Goal: Transaction & Acquisition: Purchase product/service

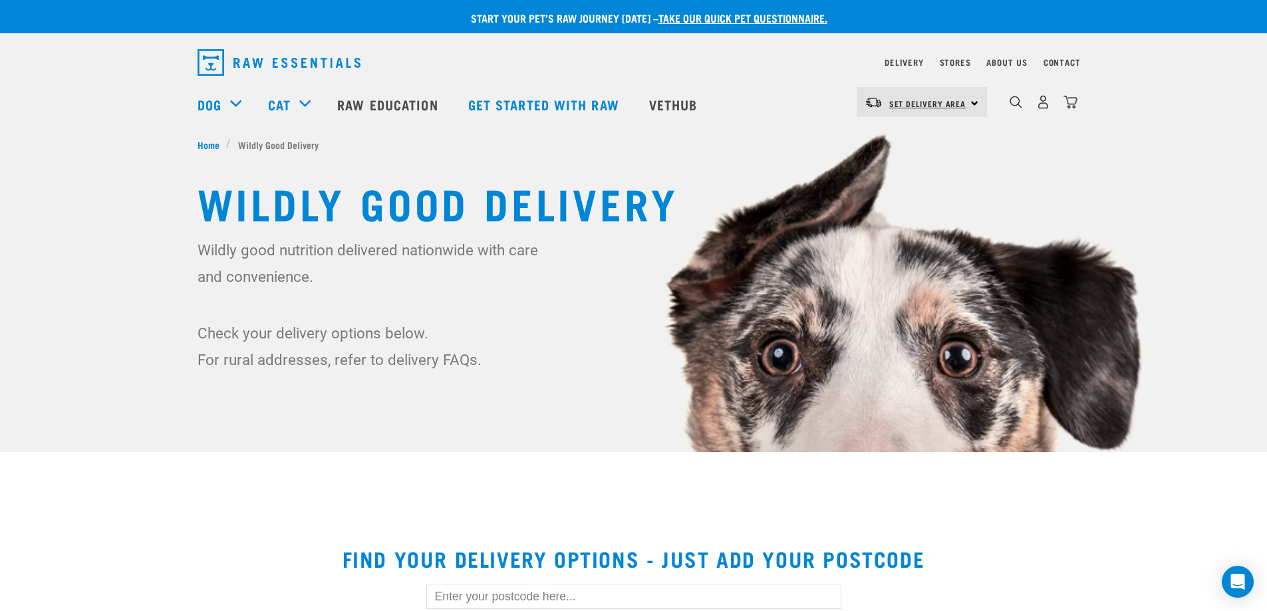
click at [936, 102] on span "Set Delivery Area" at bounding box center [927, 103] width 77 height 5
click at [918, 138] on link "[GEOGRAPHIC_DATA]" at bounding box center [920, 139] width 128 height 29
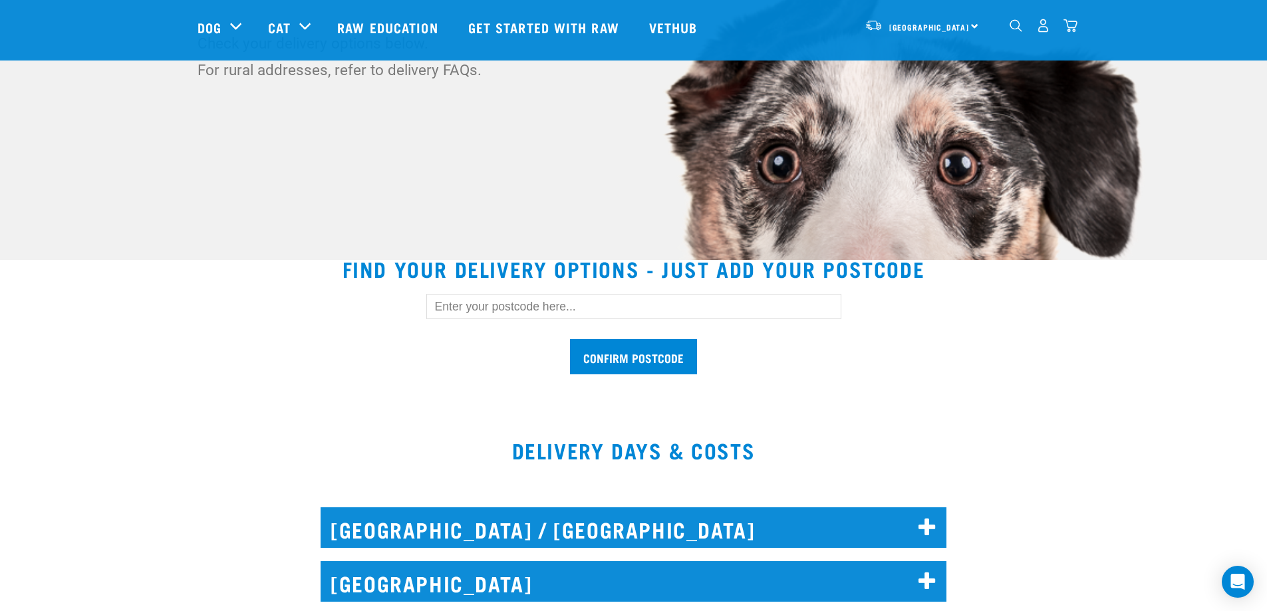
scroll to position [199, 0]
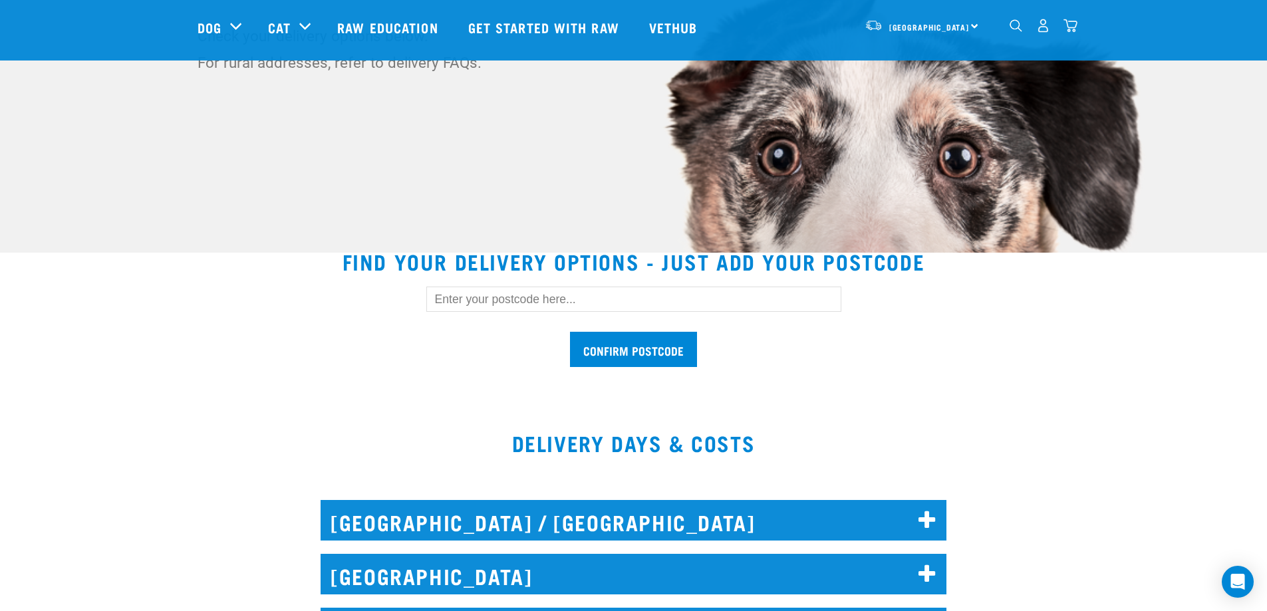
click at [576, 298] on input "text" at bounding box center [633, 299] width 415 height 25
type input "0630"
click at [610, 348] on input "Confirm postcode" at bounding box center [633, 349] width 127 height 35
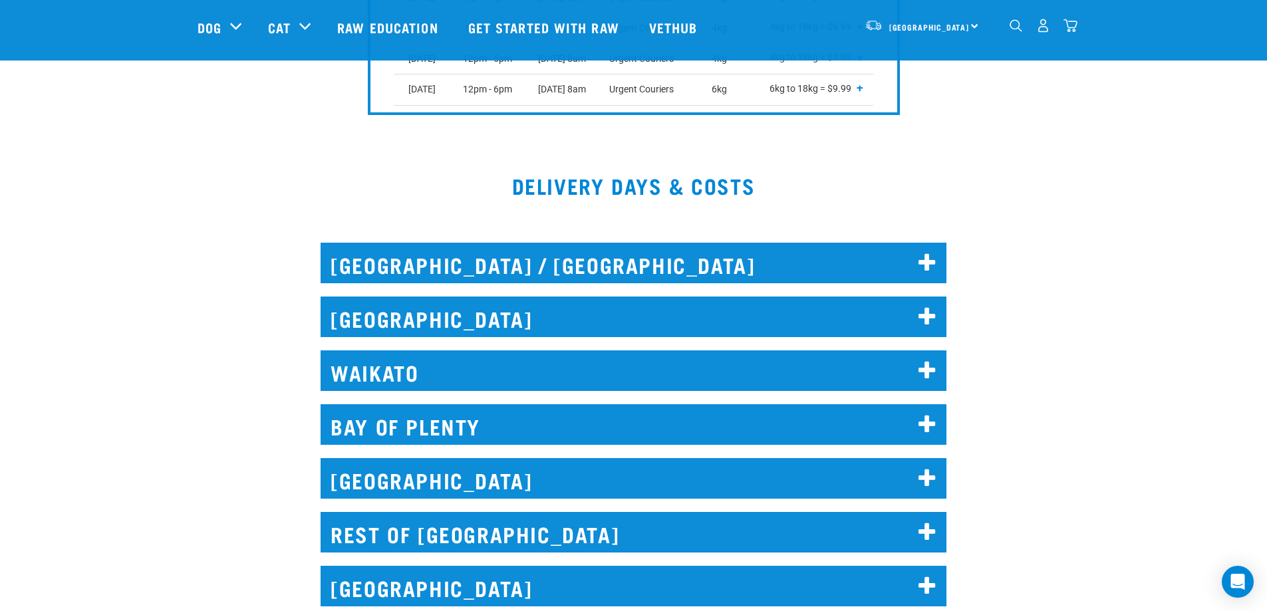
scroll to position [864, 0]
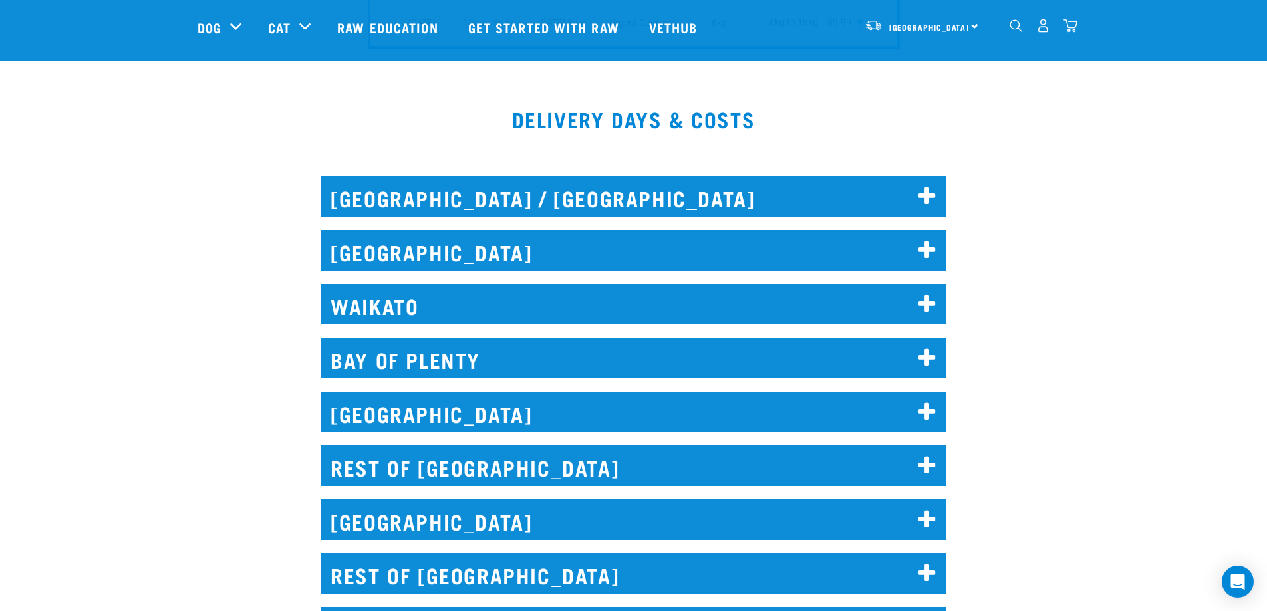
click at [496, 259] on h2 "AUCKLAND" at bounding box center [633, 250] width 626 height 41
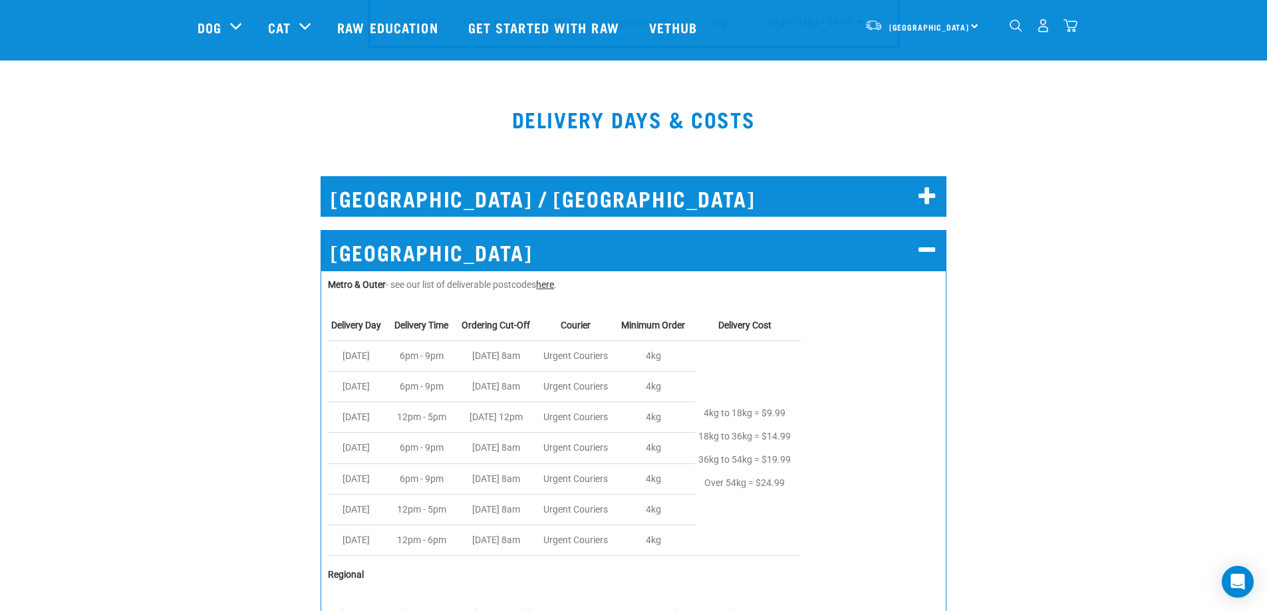
click at [554, 285] on link "here" at bounding box center [545, 284] width 18 height 11
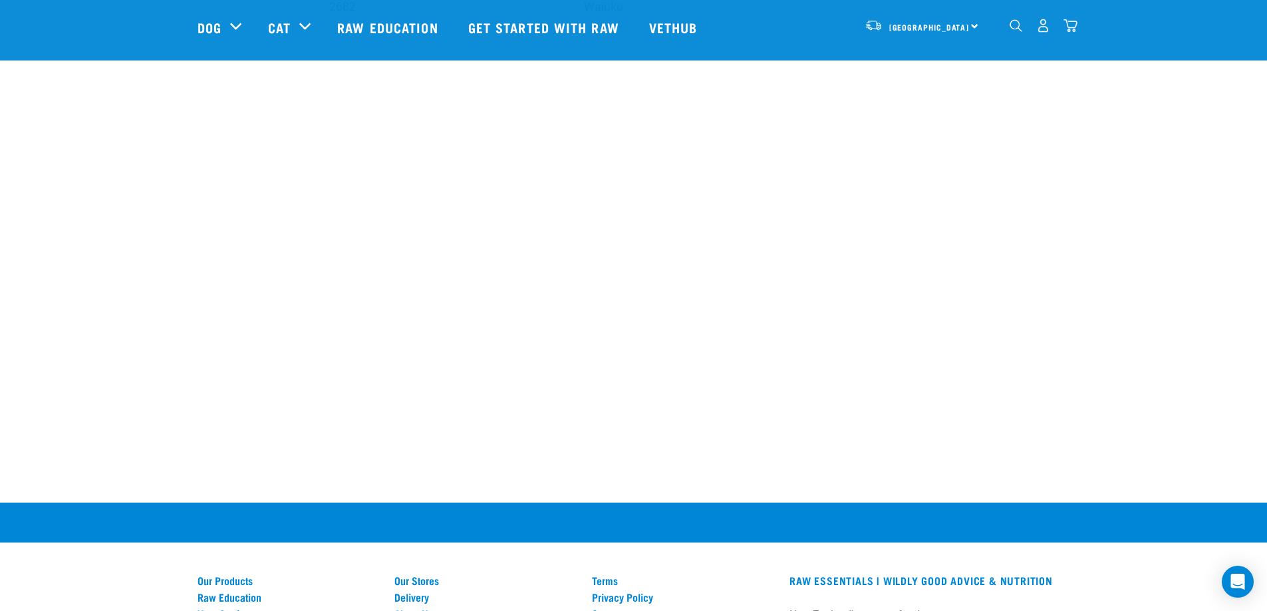
scroll to position [4255, 0]
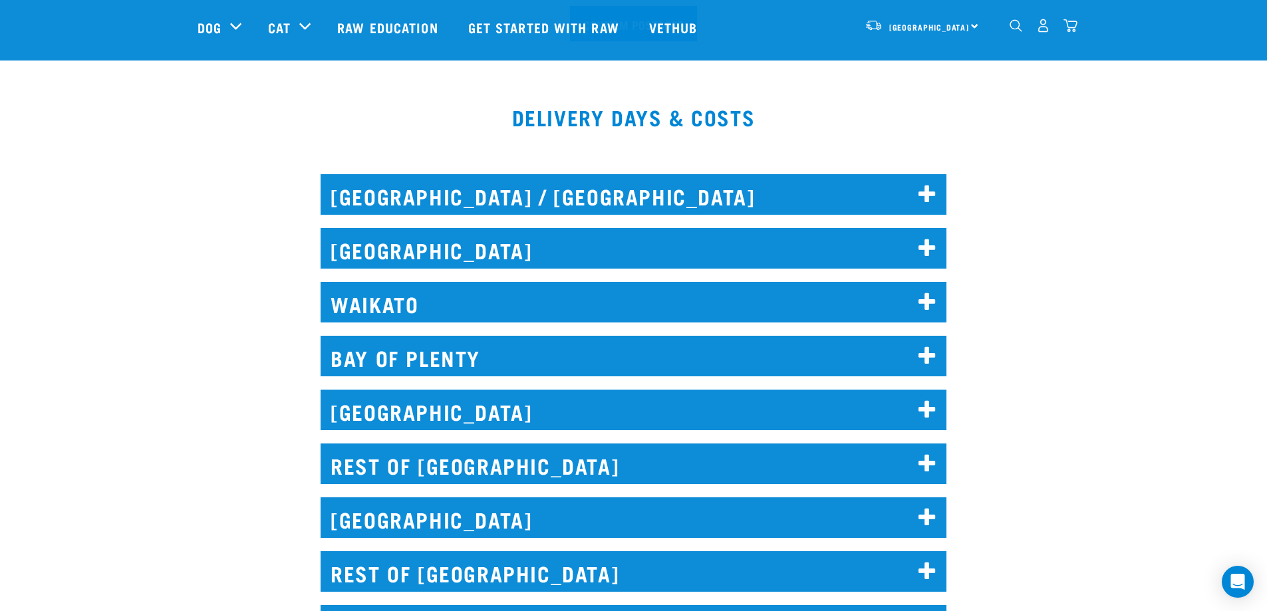
scroll to position [598, 0]
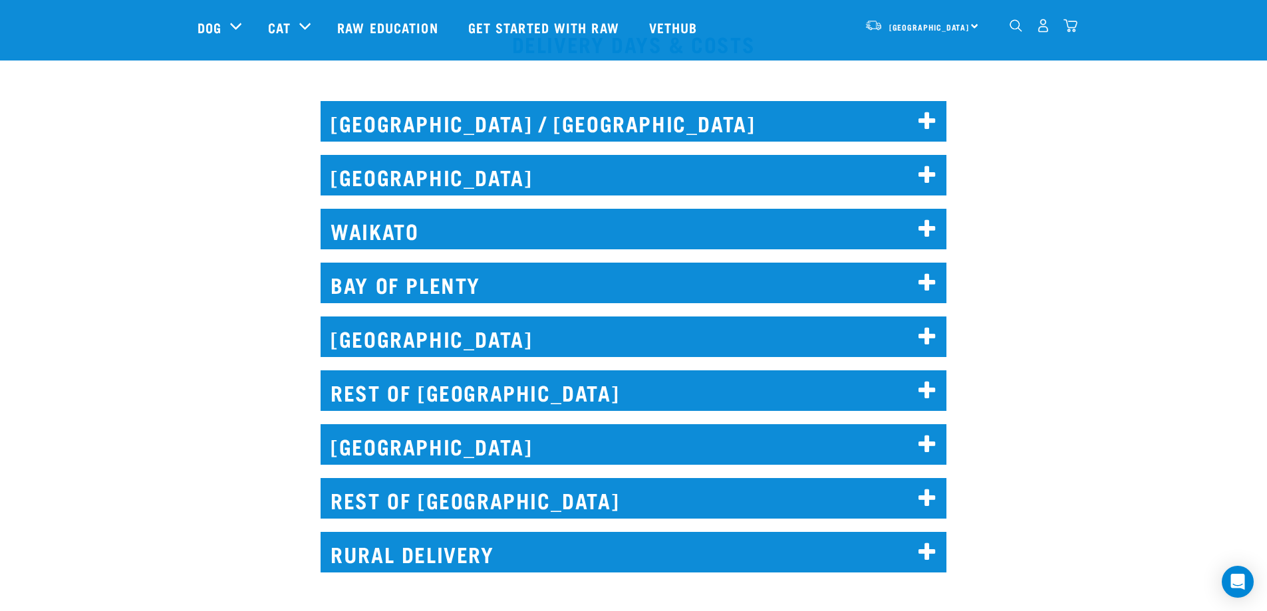
click at [776, 176] on h2 "[GEOGRAPHIC_DATA]" at bounding box center [633, 175] width 626 height 41
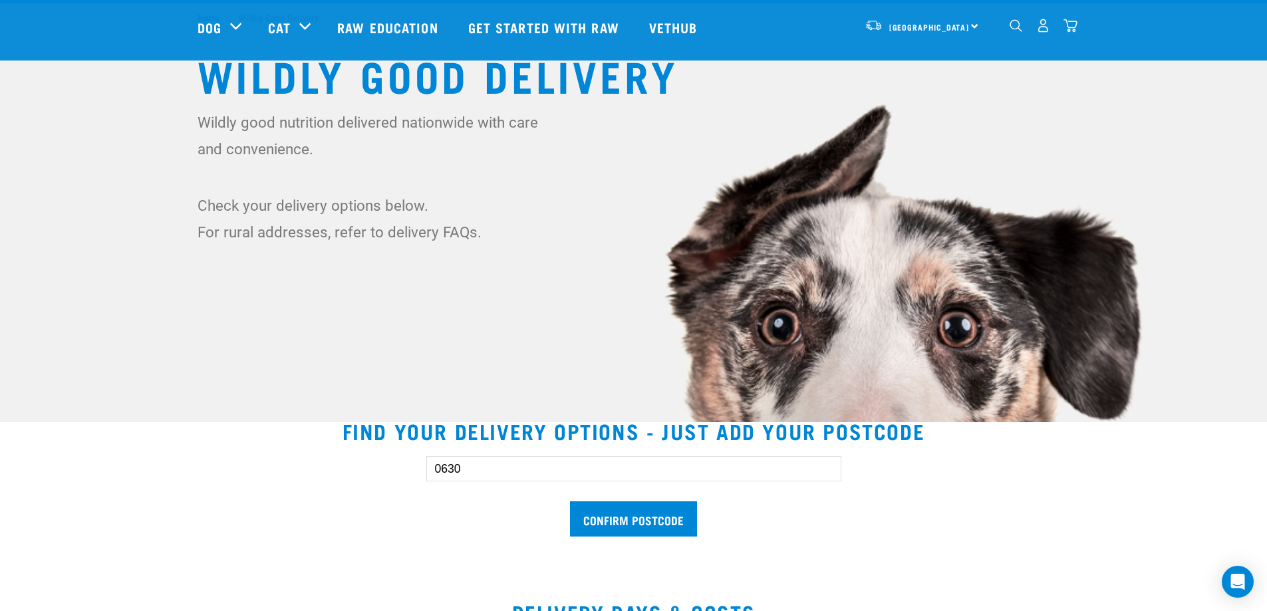
scroll to position [0, 0]
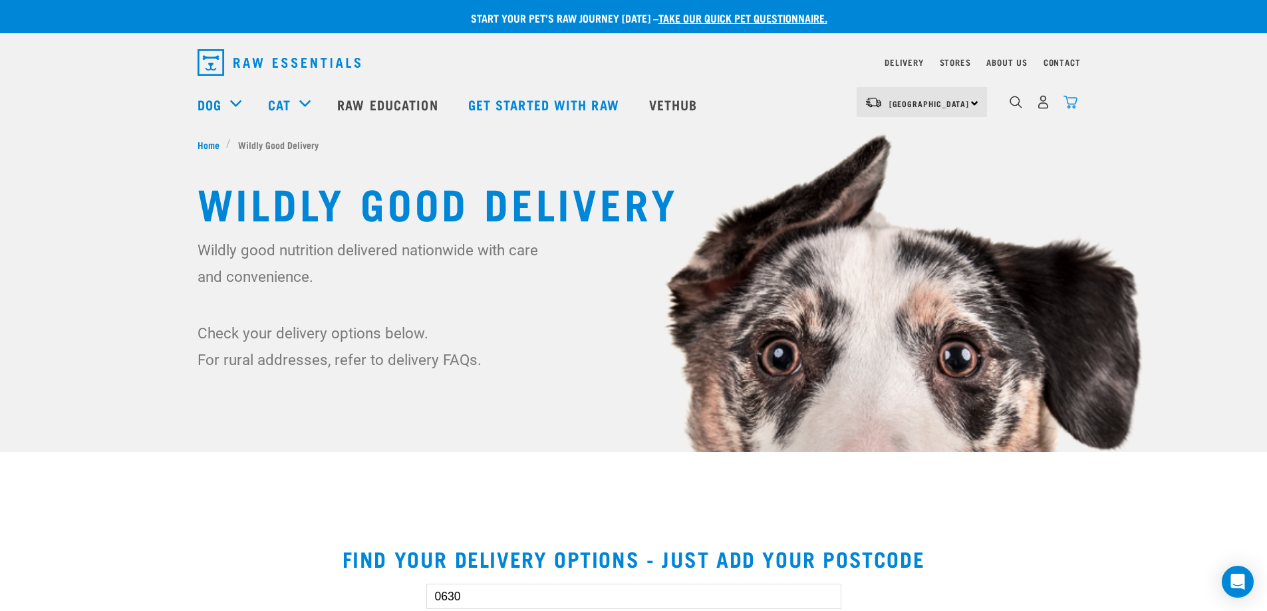
click at [1069, 106] on img "dropdown navigation" at bounding box center [1070, 102] width 14 height 14
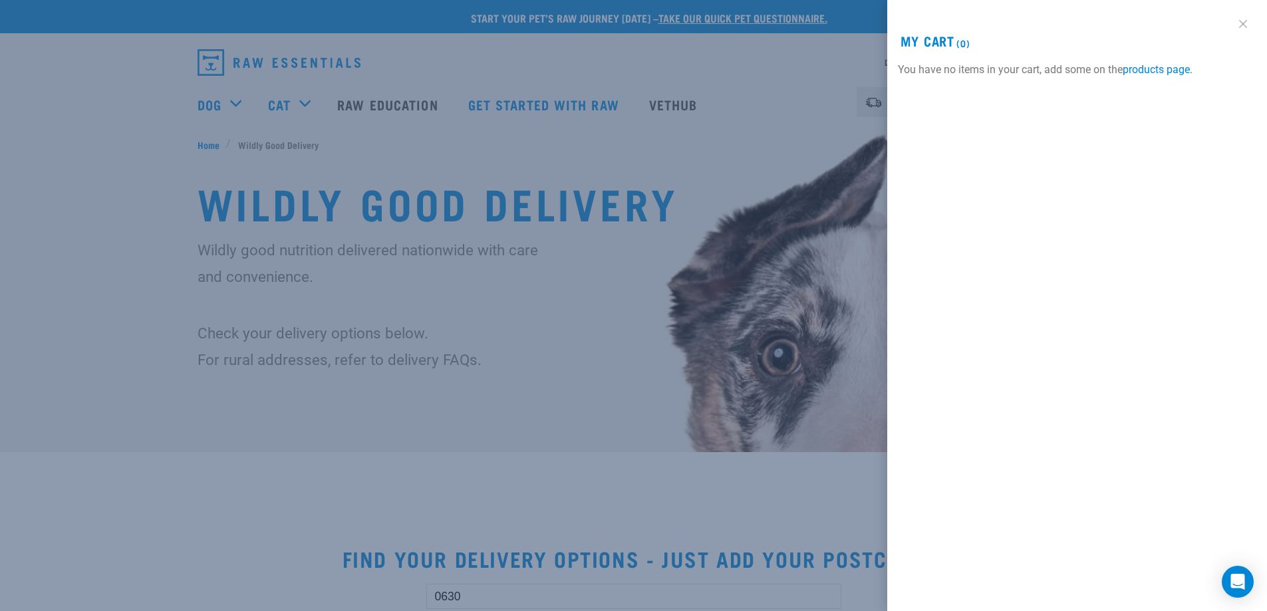
click at [1243, 21] on link at bounding box center [1242, 23] width 21 height 21
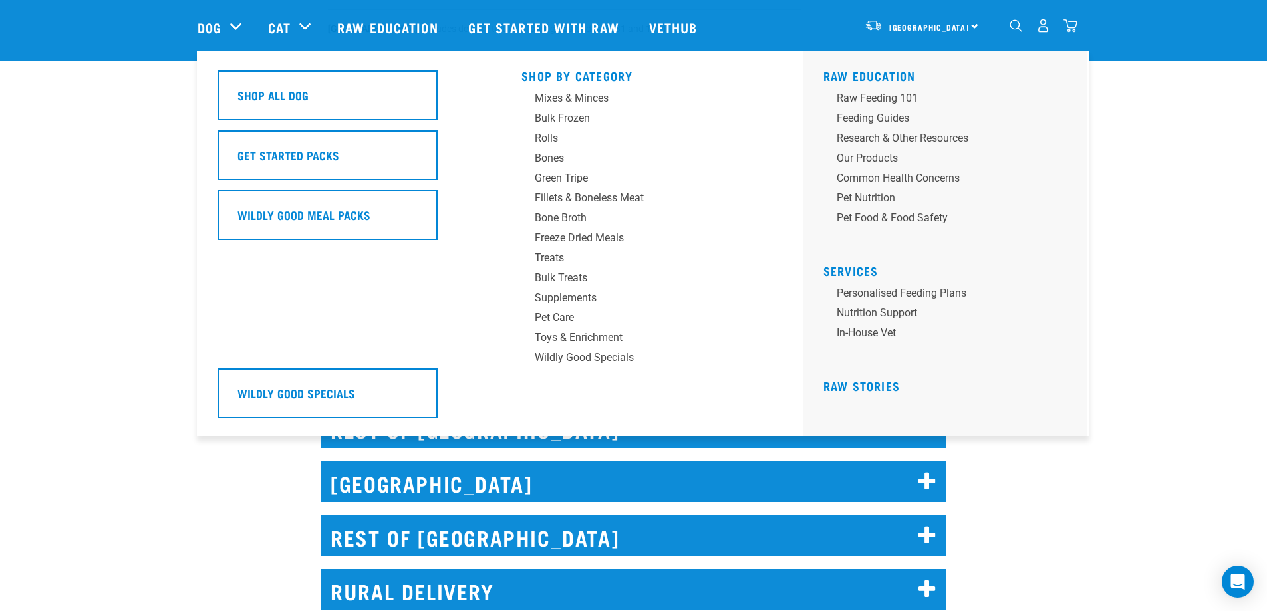
scroll to position [1221, 0]
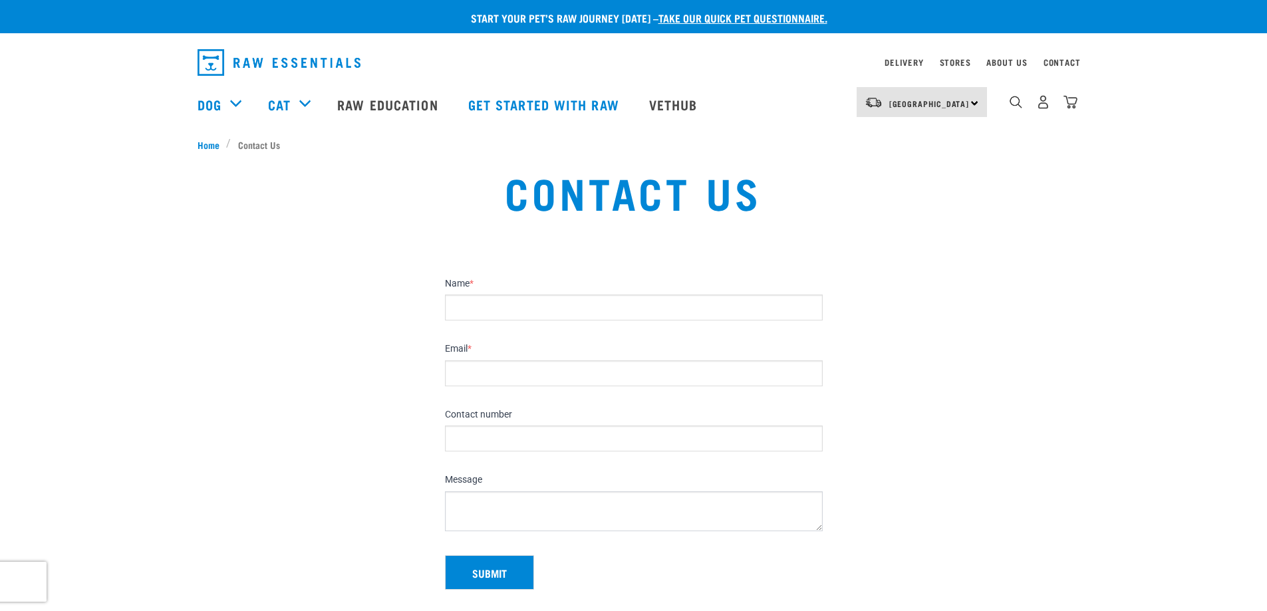
click at [485, 307] on input "Name *" at bounding box center [634, 308] width 378 height 26
type input "[PERSON_NAME]"
type input "[EMAIL_ADDRESS][DOMAIN_NAME]"
type input "021606986"
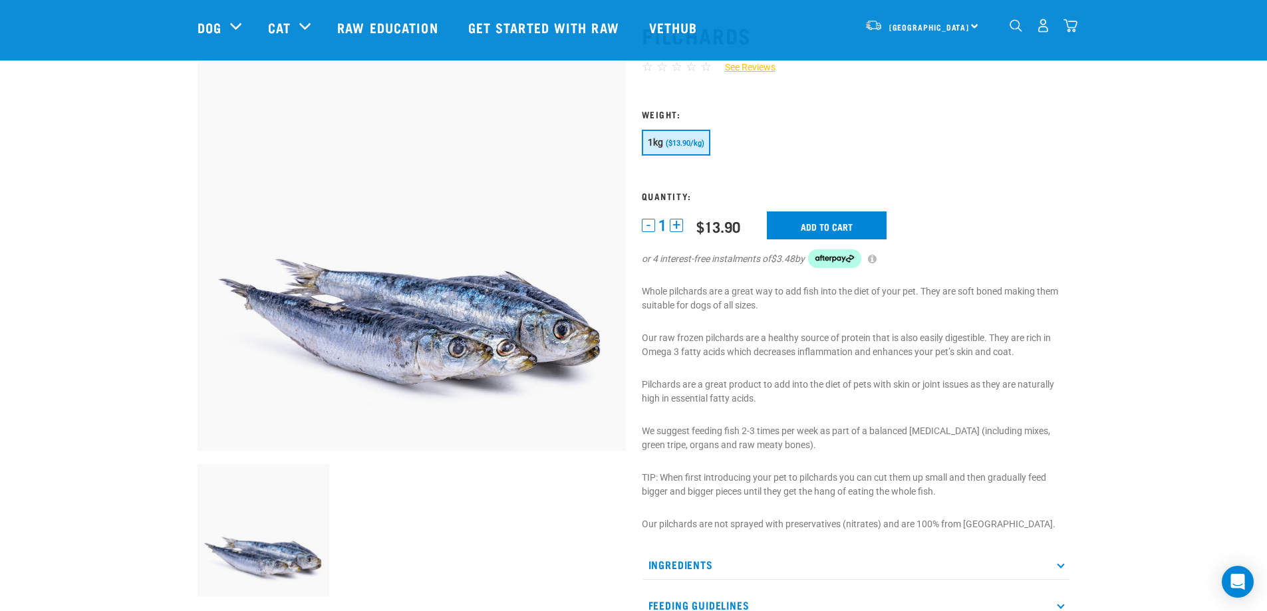
scroll to position [66, 0]
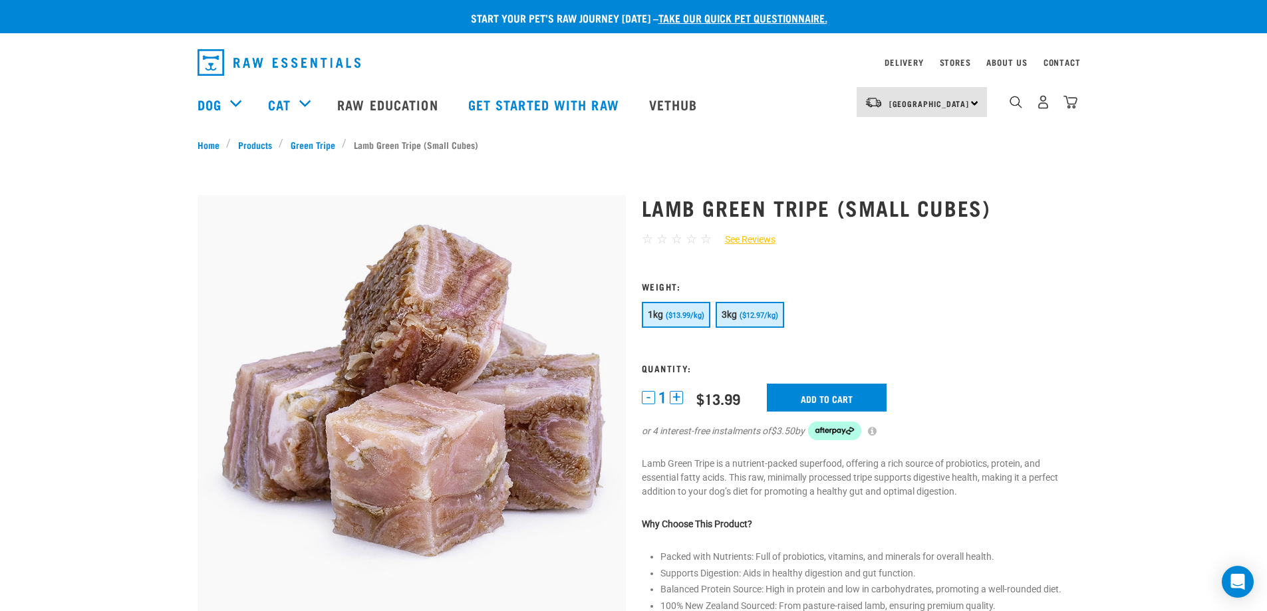
click at [741, 314] on span "($12.97/kg)" at bounding box center [758, 315] width 39 height 9
click at [834, 400] on input "Add to cart" at bounding box center [827, 398] width 120 height 28
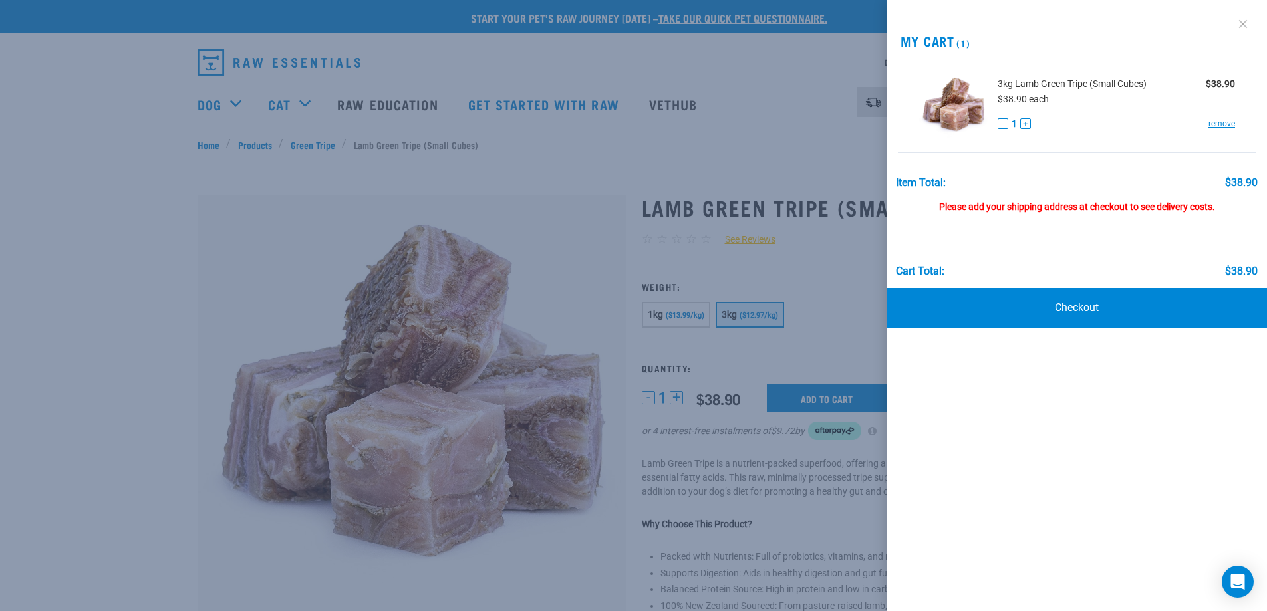
click at [1244, 24] on link at bounding box center [1242, 23] width 21 height 21
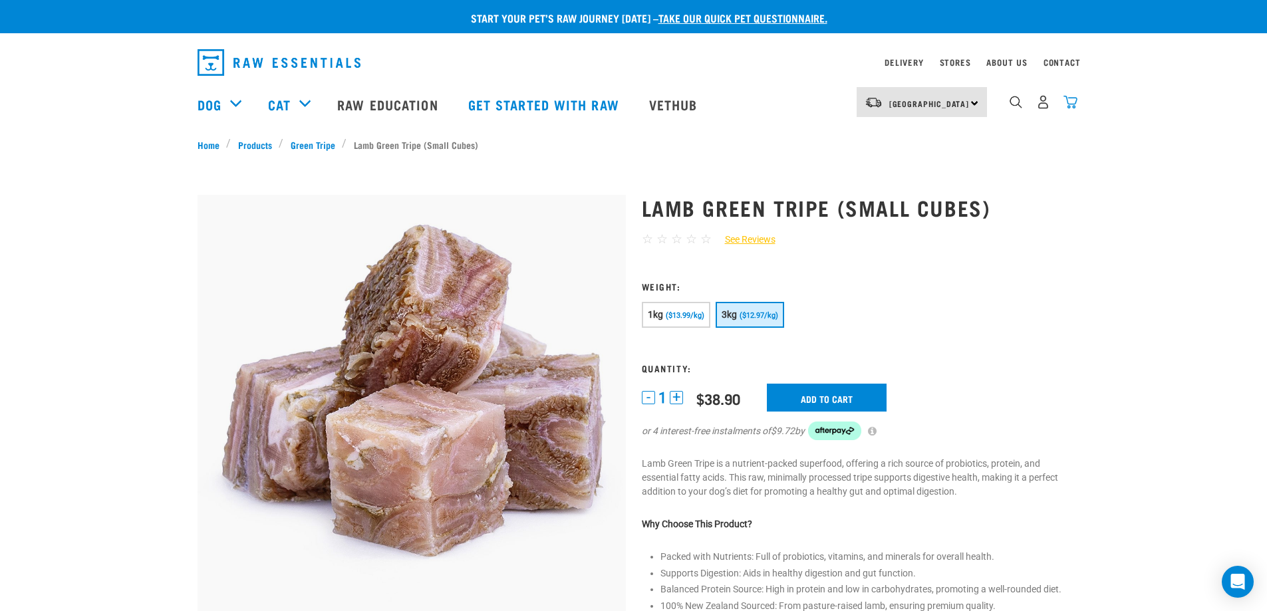
click at [1070, 106] on img "dropdown navigation" at bounding box center [1070, 102] width 14 height 14
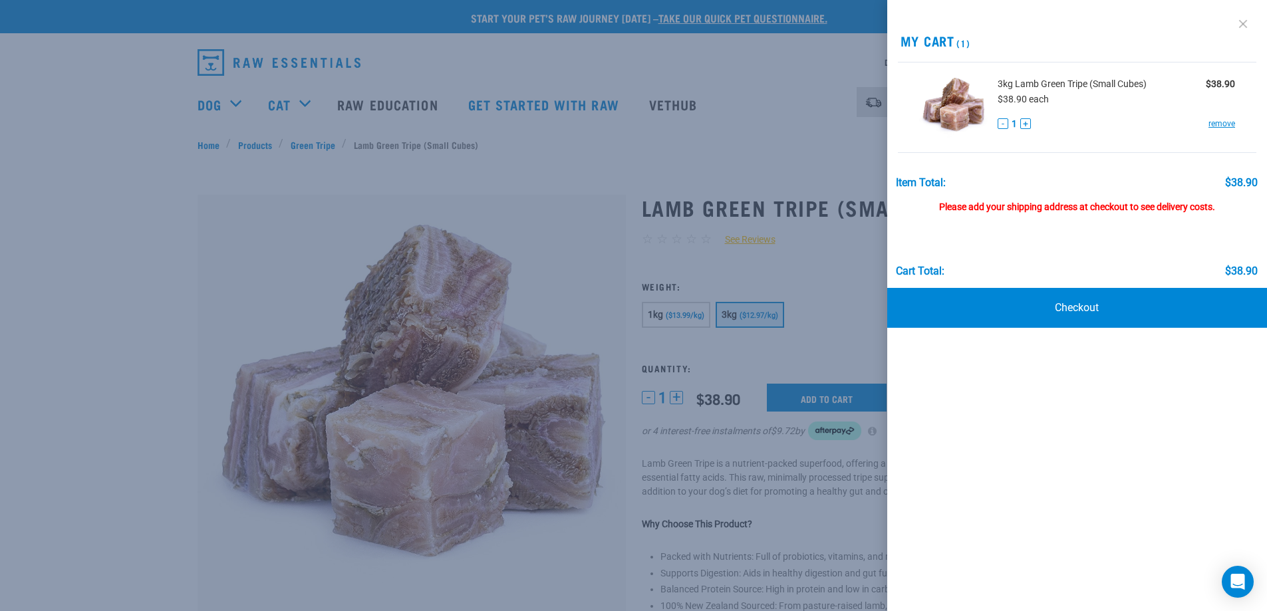
click at [1243, 24] on link at bounding box center [1242, 23] width 21 height 21
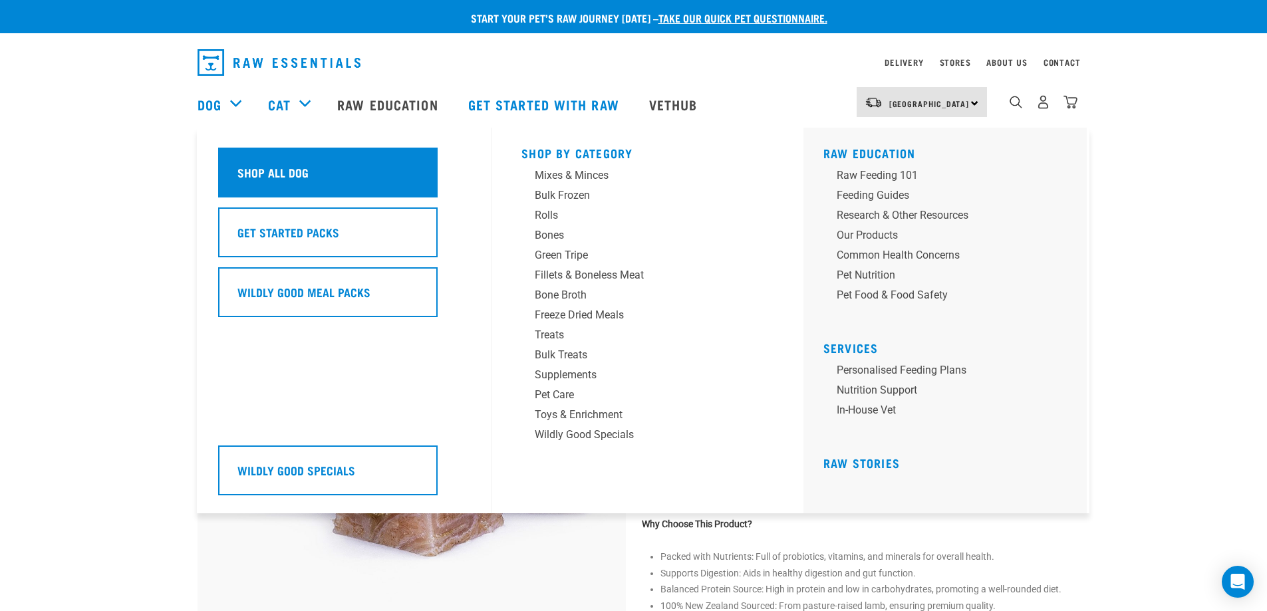
click at [284, 172] on h5 "Shop All Dog" at bounding box center [272, 172] width 71 height 17
click at [331, 177] on div "Shop All Dog" at bounding box center [327, 173] width 219 height 50
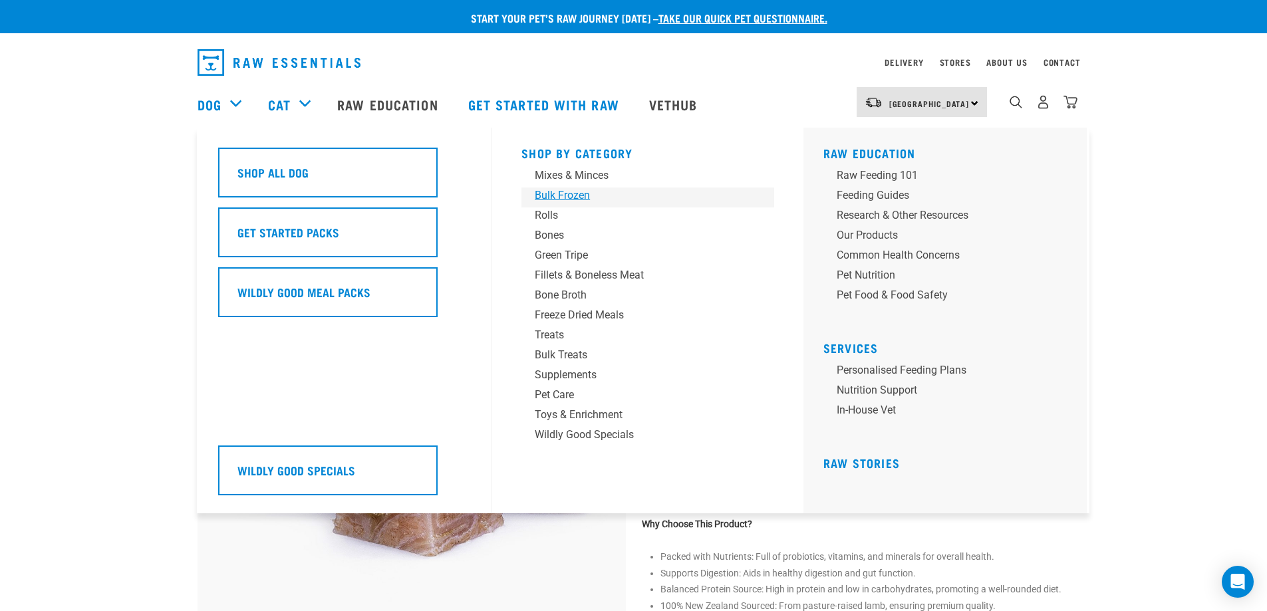
click at [585, 193] on div "Bulk Frozen" at bounding box center [638, 196] width 207 height 16
click at [559, 193] on div "Bulk Frozen" at bounding box center [638, 196] width 207 height 16
click at [559, 194] on div "Bulk Frozen" at bounding box center [638, 196] width 207 height 16
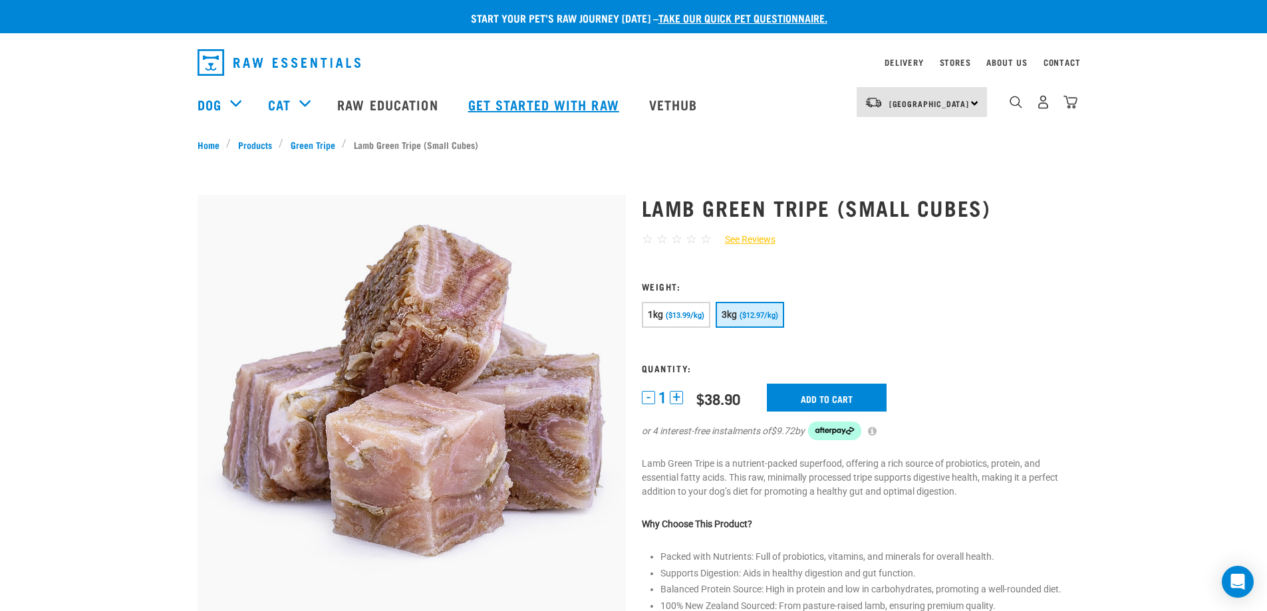
click at [564, 104] on link "Get started with Raw" at bounding box center [545, 104] width 181 height 53
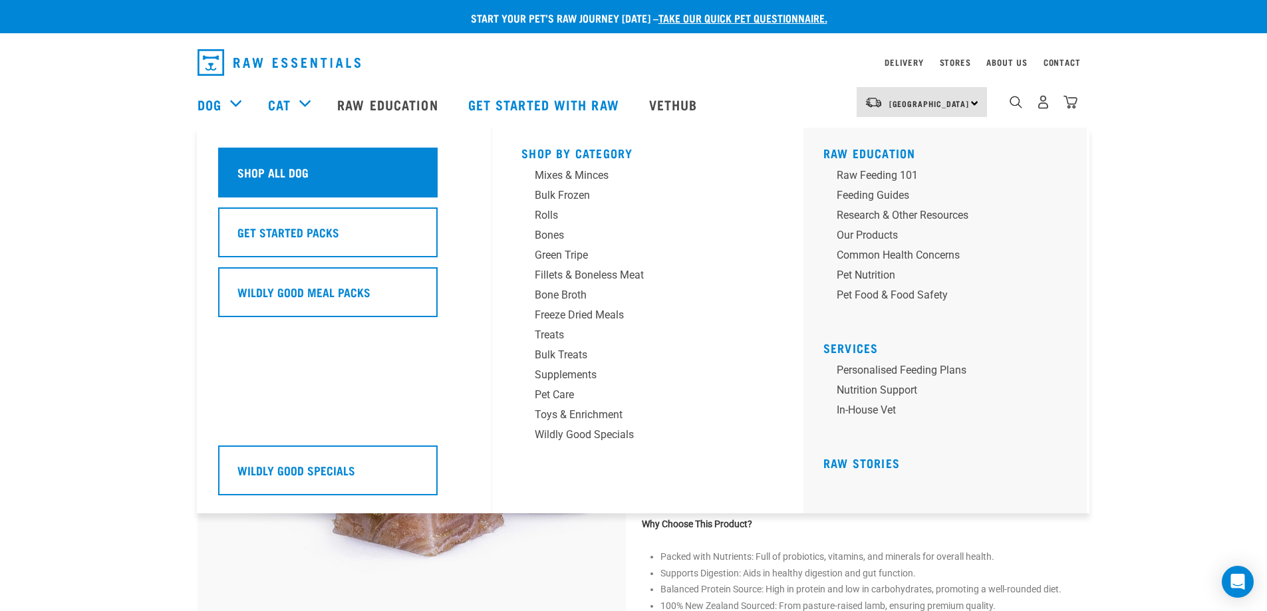
click at [271, 174] on h5 "Shop All Dog" at bounding box center [272, 172] width 71 height 17
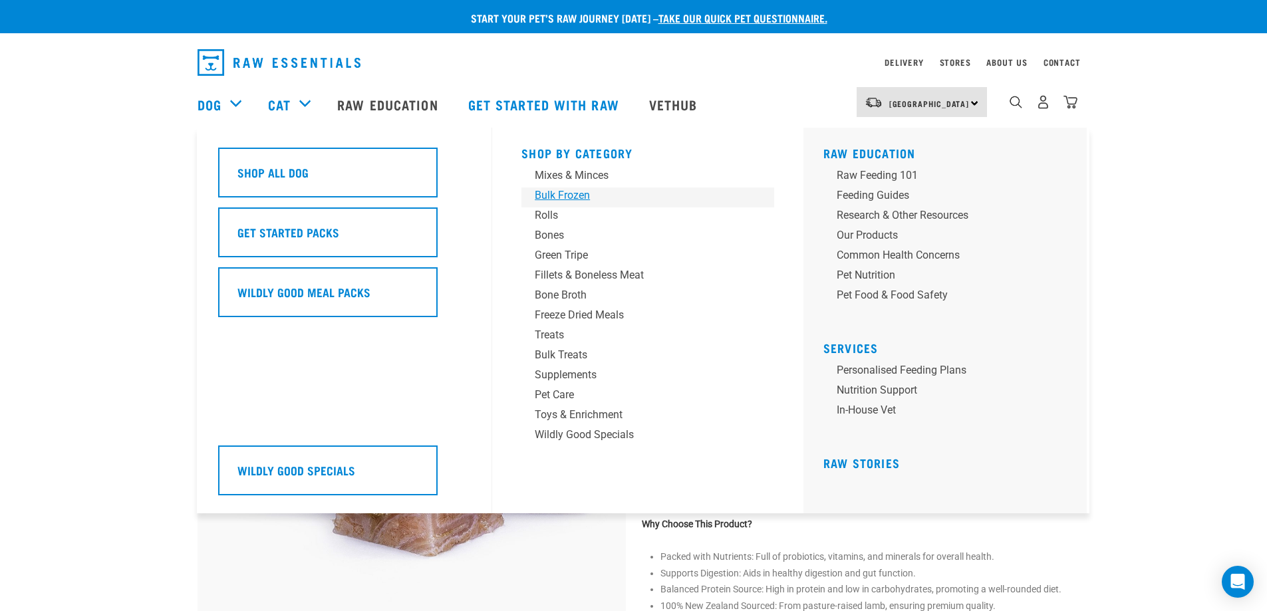
click at [582, 193] on div "Bulk Frozen" at bounding box center [638, 196] width 207 height 16
click at [555, 191] on div "Bulk Frozen" at bounding box center [638, 196] width 207 height 16
click at [547, 235] on div "Bones" at bounding box center [638, 235] width 207 height 16
click at [563, 195] on div "Bulk Frozen" at bounding box center [638, 196] width 207 height 16
click at [233, 105] on div "Dog" at bounding box center [225, 104] width 57 height 53
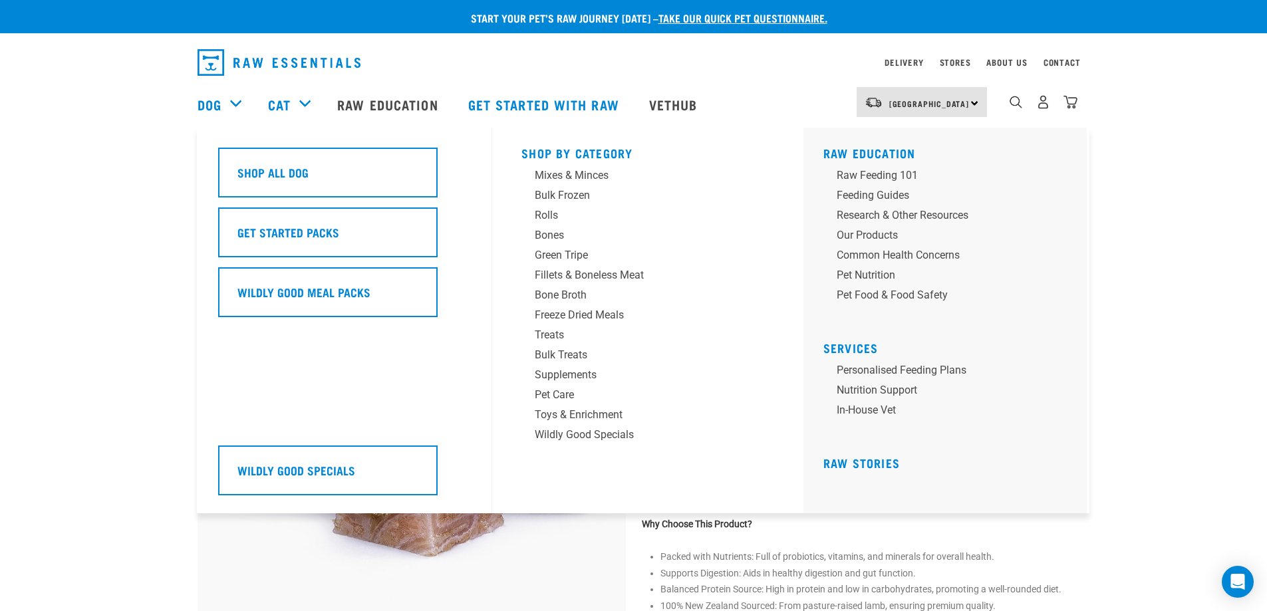
click at [237, 103] on div "Dog" at bounding box center [225, 104] width 57 height 53
click at [237, 102] on div "Dog" at bounding box center [225, 104] width 57 height 53
click at [208, 100] on link "Dog" at bounding box center [209, 104] width 24 height 20
click at [208, 104] on link "Dog" at bounding box center [209, 104] width 24 height 20
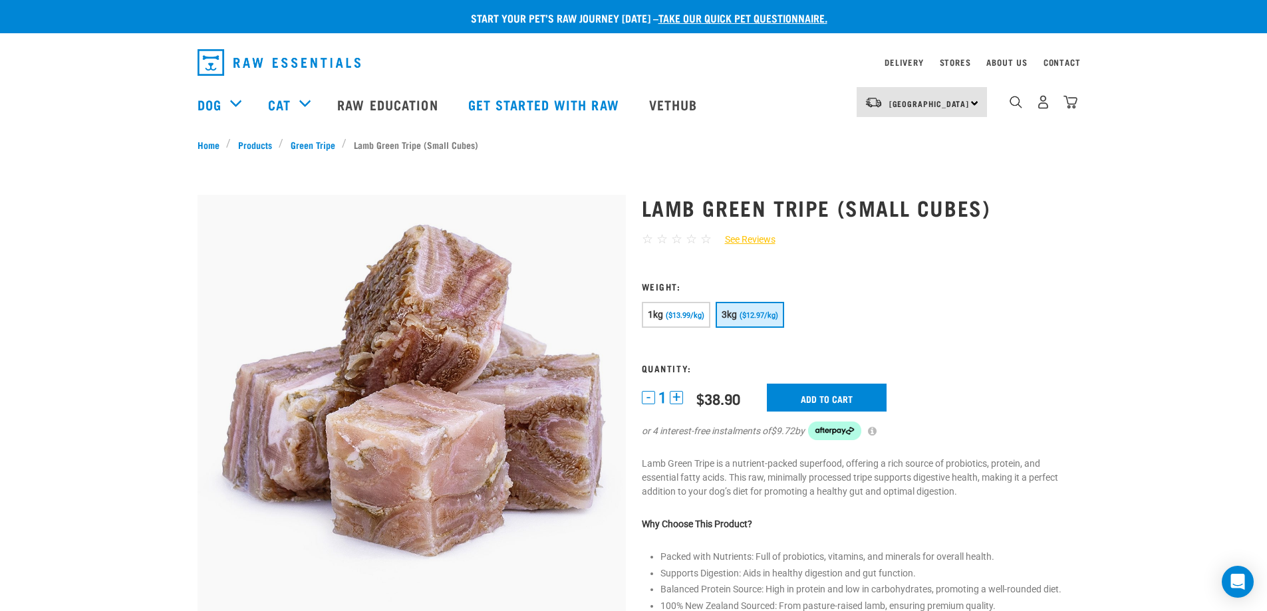
click at [108, 155] on div "Start your pet’s raw journey today – take our quick pet questionnaire. Delivery…" at bounding box center [633, 613] width 1267 height 1226
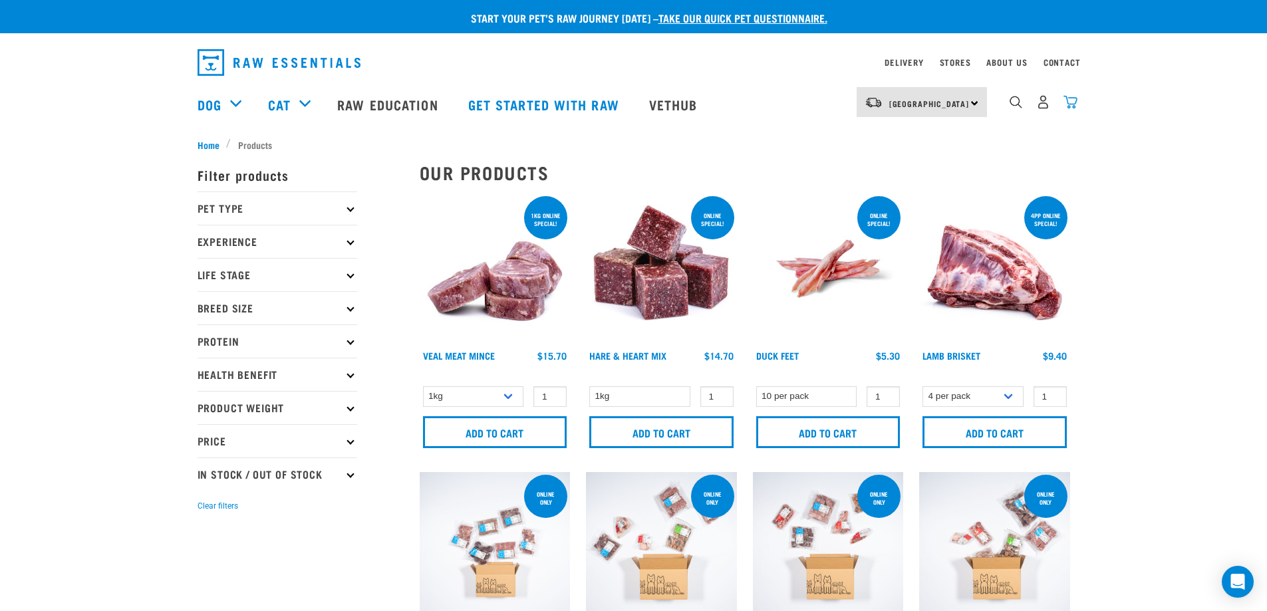
click at [1073, 107] on img "dropdown navigation" at bounding box center [1070, 102] width 14 height 14
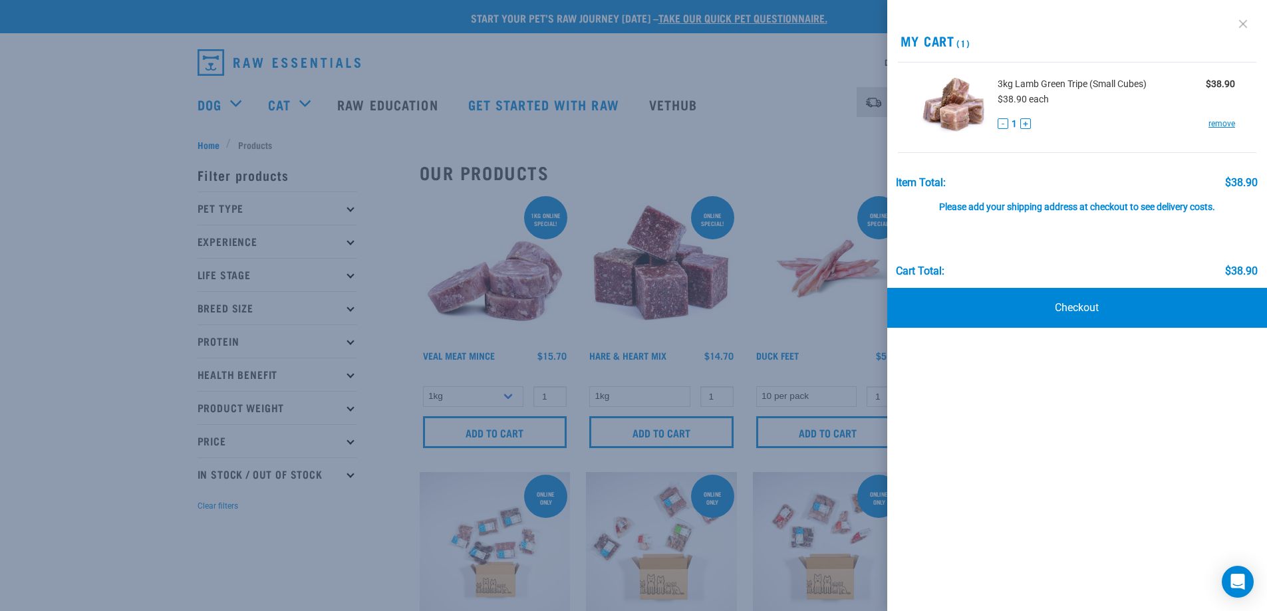
click at [1244, 21] on link at bounding box center [1242, 23] width 21 height 21
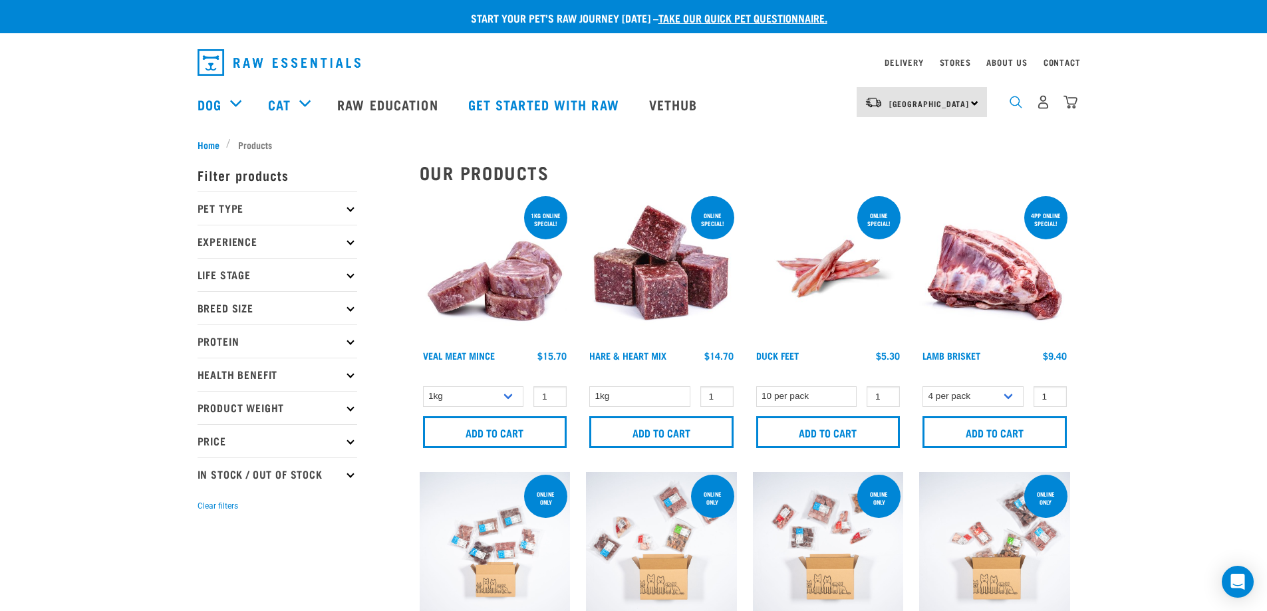
click at [1015, 104] on img "dropdown navigation" at bounding box center [1015, 102] width 13 height 13
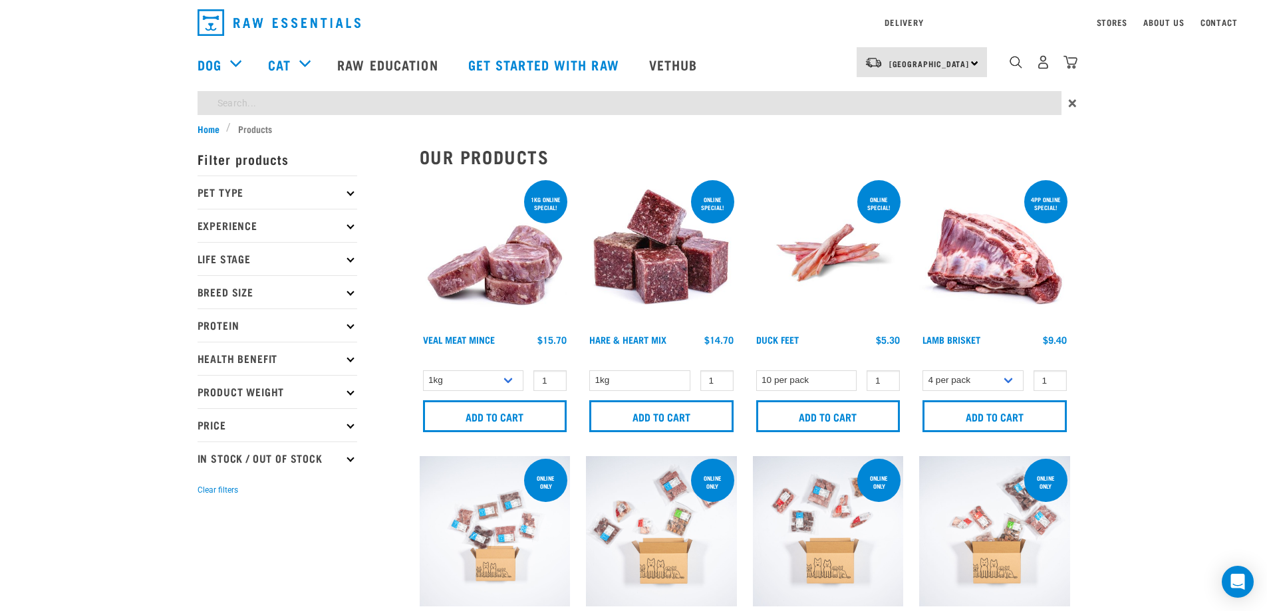
type input "chicken frames"
click at [1010, 108] on input "chicken frames" at bounding box center [629, 103] width 864 height 24
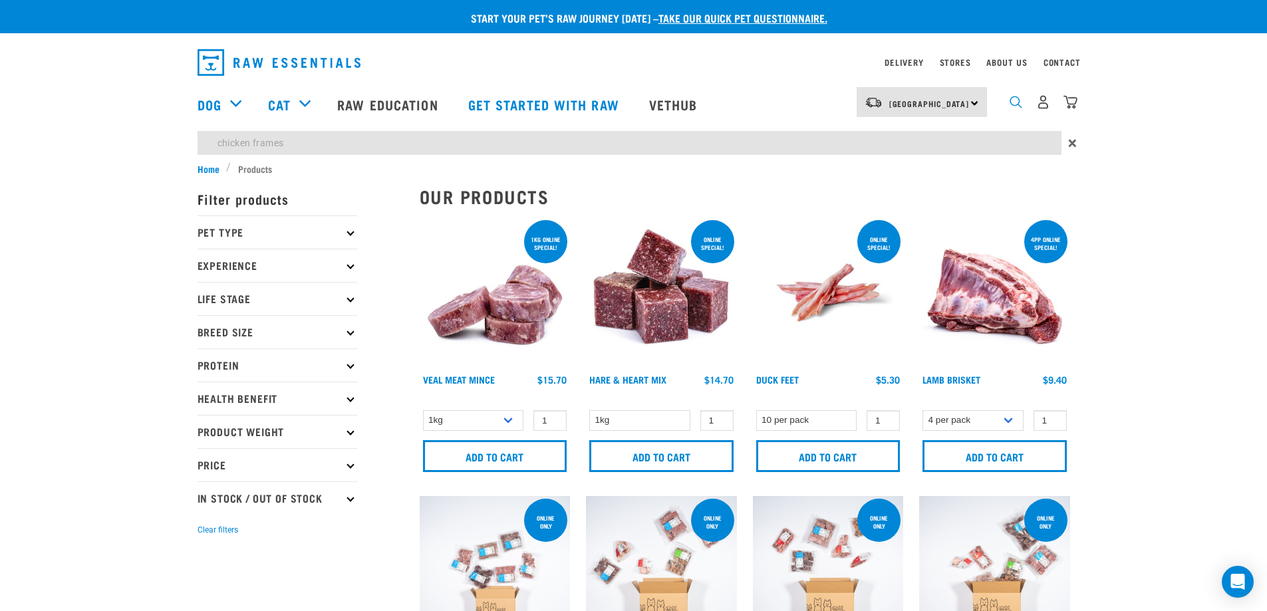
click at [1015, 68] on div "Delivery Stores About Us Contact North Island" at bounding box center [633, 101] width 1267 height 122
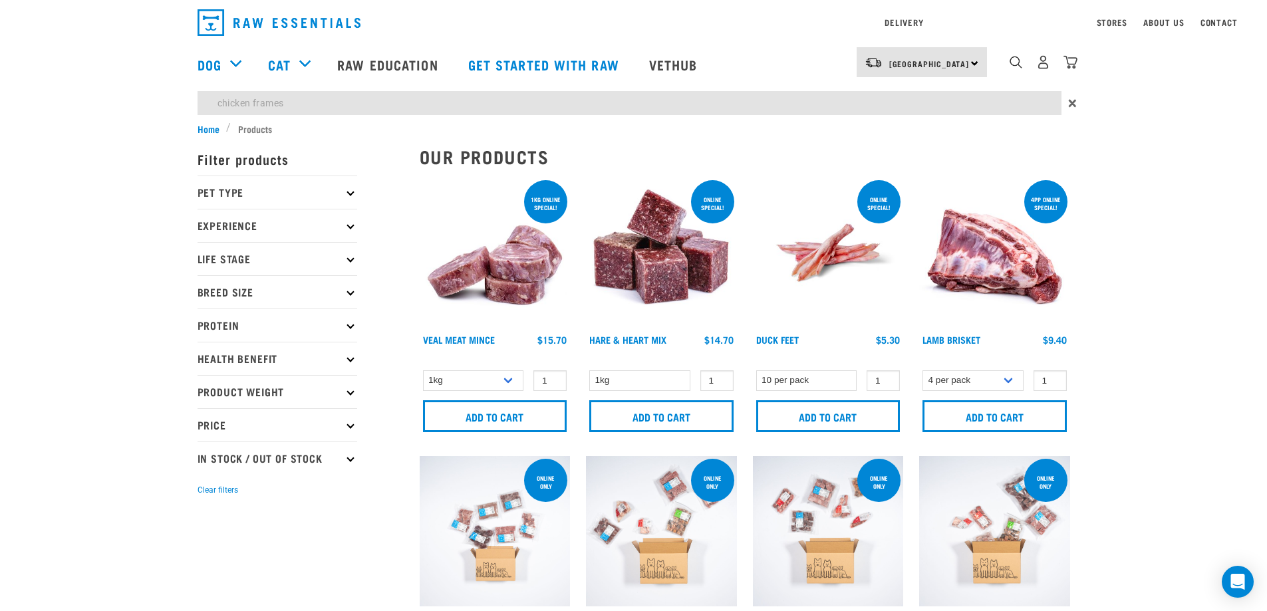
click at [365, 105] on input "chicken frames" at bounding box center [629, 103] width 864 height 24
click at [1041, 66] on div "Delivery Stores About Us Contact North Island" at bounding box center [633, 61] width 1267 height 122
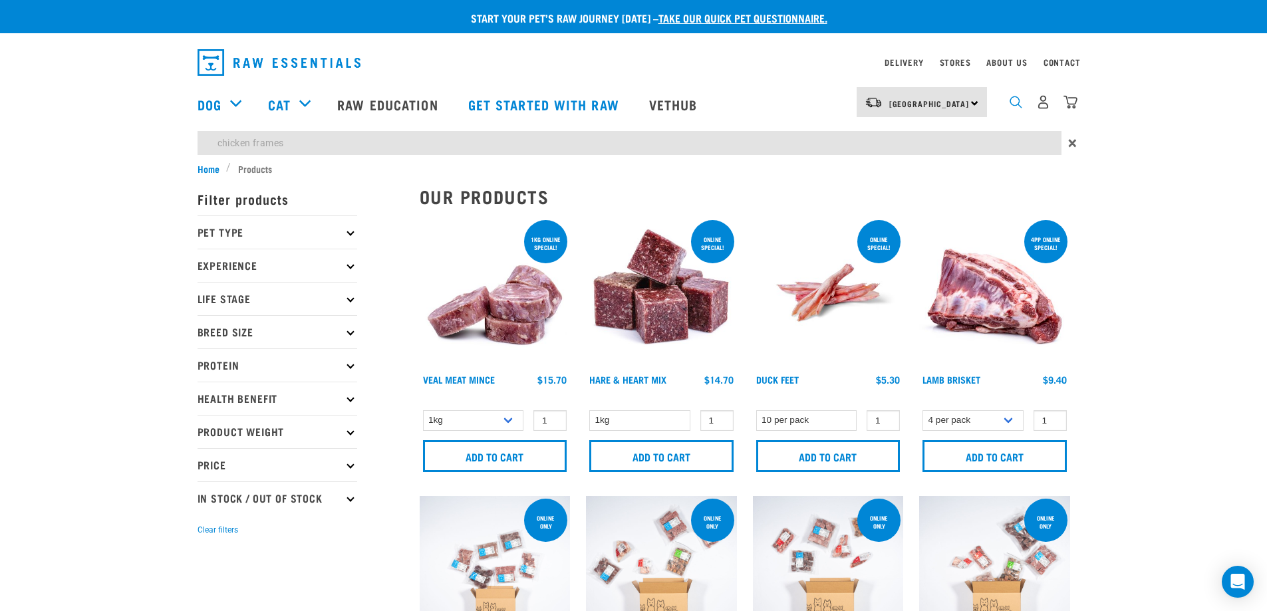
click at [1015, 104] on img "dropdown navigation" at bounding box center [1015, 102] width 13 height 13
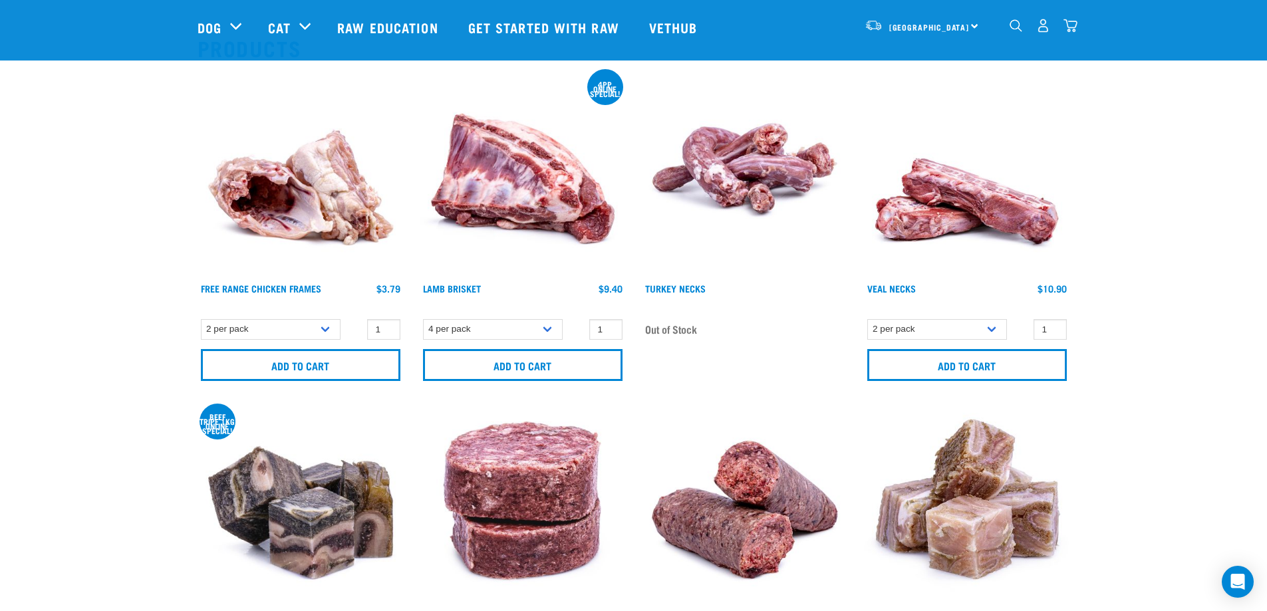
scroll to position [133, 0]
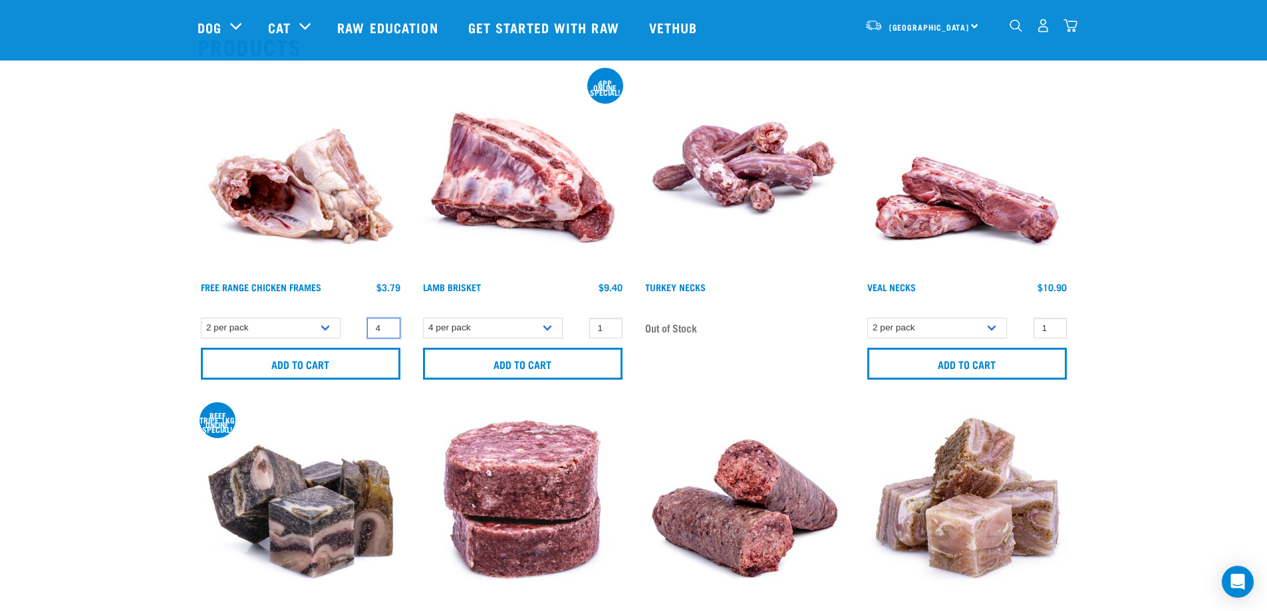
click at [386, 324] on input "4" at bounding box center [383, 328] width 33 height 21
click at [386, 324] on input "25" at bounding box center [383, 328] width 33 height 21
click at [386, 324] on input "26" at bounding box center [383, 328] width 33 height 21
click at [386, 324] on input "27" at bounding box center [383, 328] width 33 height 21
click at [386, 324] on input "28" at bounding box center [383, 328] width 33 height 21
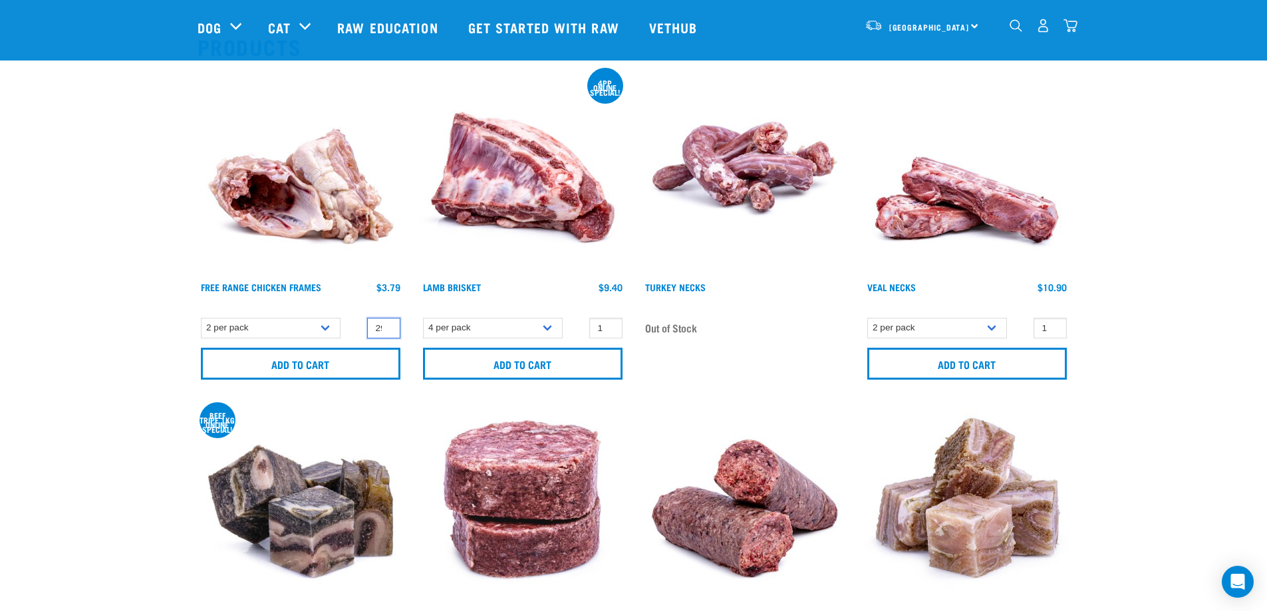
click at [386, 324] on input "29" at bounding box center [383, 328] width 33 height 21
click at [386, 324] on input "30" at bounding box center [383, 328] width 33 height 21
click at [386, 324] on input "31" at bounding box center [383, 328] width 33 height 21
click at [386, 324] on input "32" at bounding box center [383, 328] width 33 height 21
click at [386, 324] on input "33" at bounding box center [383, 328] width 33 height 21
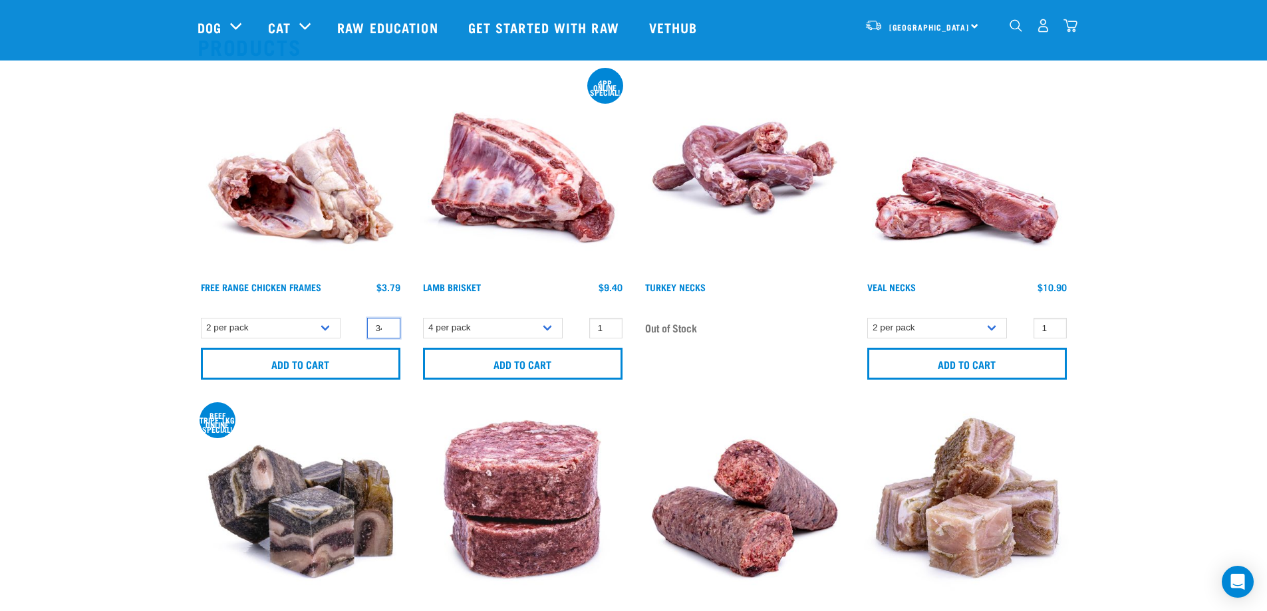
click at [386, 324] on input "34" at bounding box center [383, 328] width 33 height 21
click at [388, 326] on input "35" at bounding box center [383, 328] width 33 height 21
click at [388, 326] on input "36" at bounding box center [383, 328] width 33 height 21
click at [388, 326] on input "37" at bounding box center [383, 328] width 33 height 21
click at [388, 326] on input "38" at bounding box center [383, 328] width 33 height 21
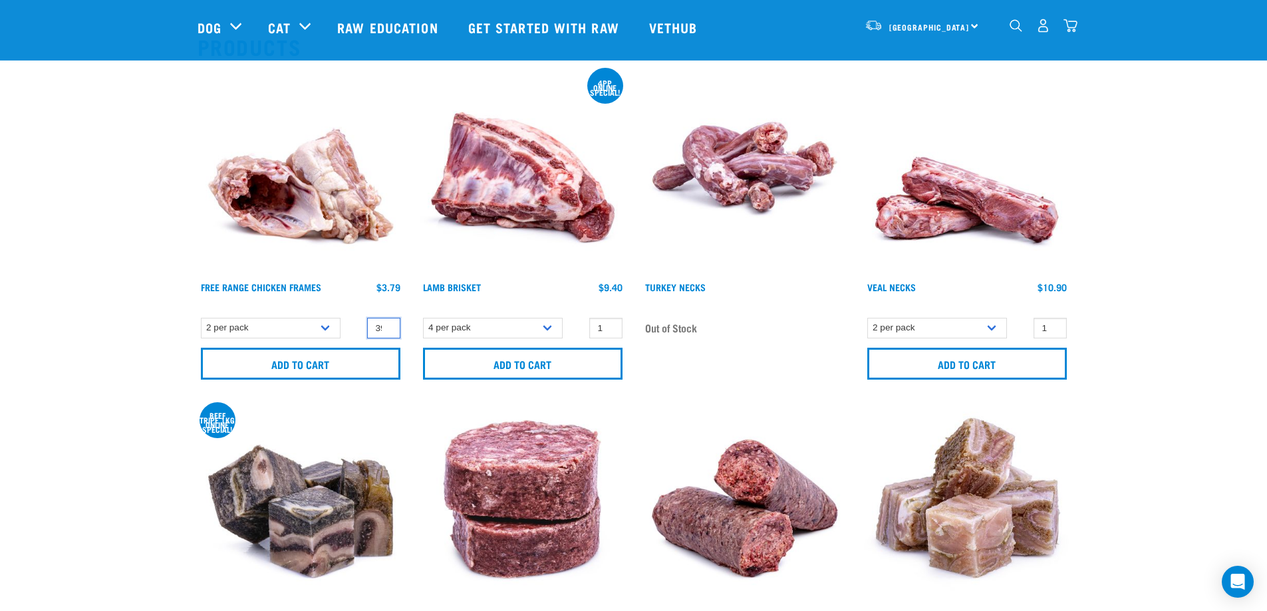
click at [388, 326] on input "39" at bounding box center [383, 328] width 33 height 21
click at [353, 310] on div "Free Range Chicken Frames 39 0 100 0" at bounding box center [300, 228] width 222 height 334
click at [392, 328] on input "39" at bounding box center [383, 328] width 33 height 21
type input "3"
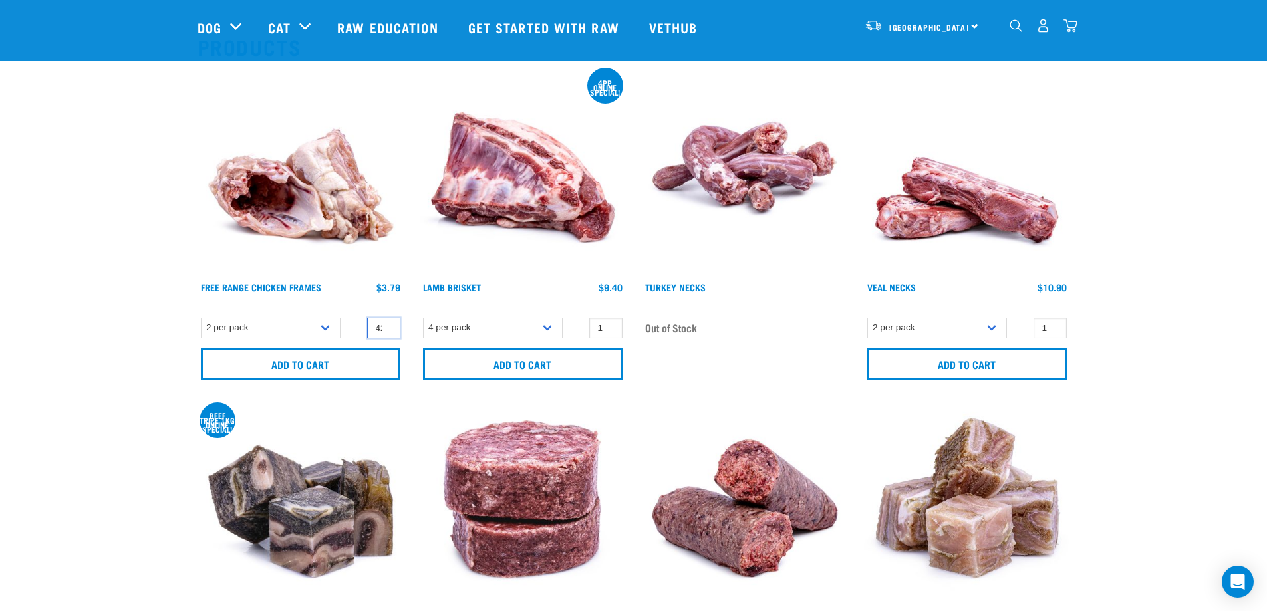
scroll to position [0, 4]
click at [374, 326] on input "42" at bounding box center [383, 328] width 33 height 21
click at [387, 332] on input "41" at bounding box center [383, 328] width 33 height 21
click at [387, 324] on input "42" at bounding box center [383, 328] width 33 height 21
click at [387, 324] on input "43" at bounding box center [383, 328] width 33 height 21
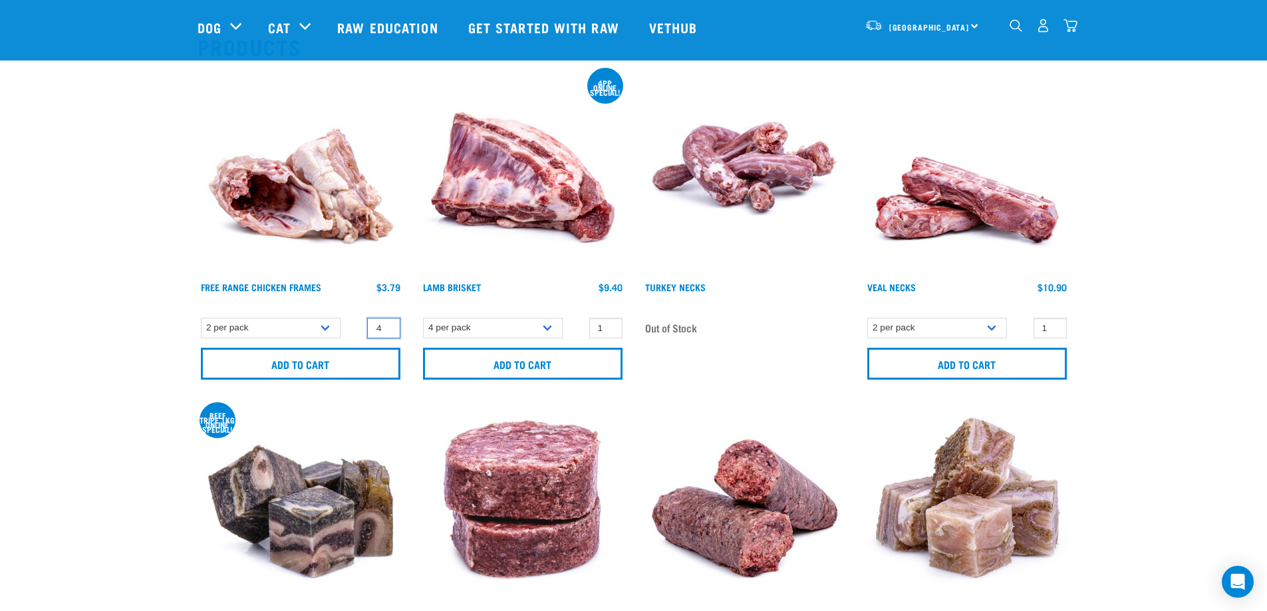
click at [387, 324] on input "44" at bounding box center [383, 328] width 33 height 21
click at [387, 324] on input "45" at bounding box center [383, 328] width 33 height 21
click at [387, 324] on input "46" at bounding box center [383, 328] width 33 height 21
click at [387, 324] on input "47" at bounding box center [383, 328] width 33 height 21
click at [387, 324] on input "48" at bounding box center [383, 328] width 33 height 21
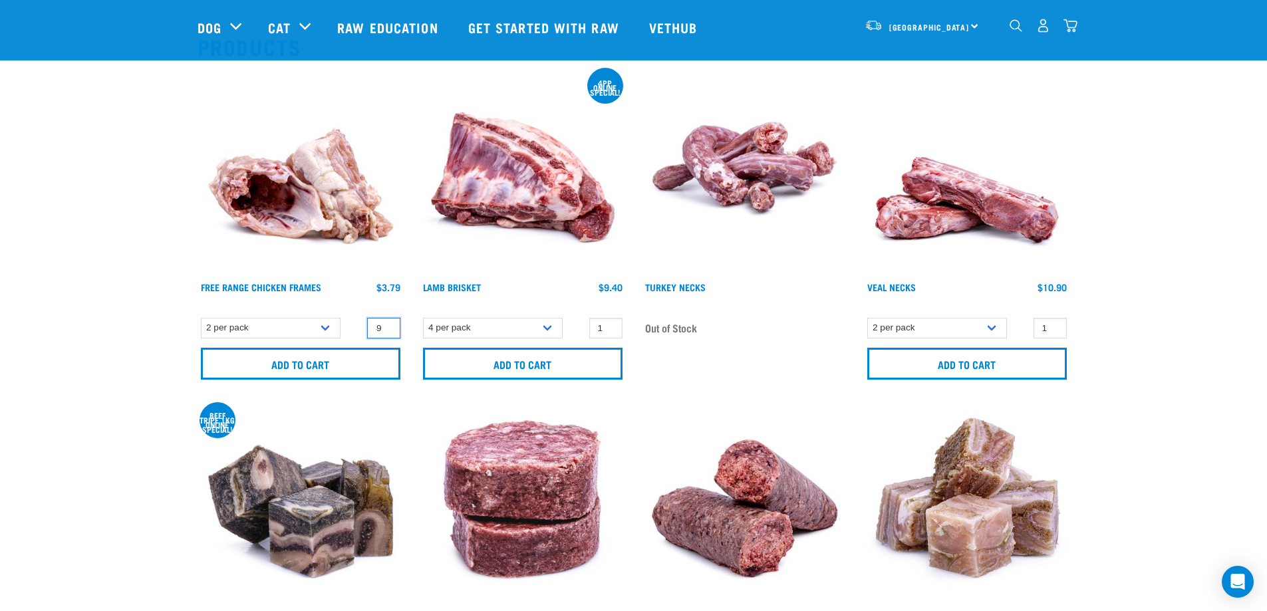
click at [387, 324] on input "49" at bounding box center [383, 328] width 33 height 21
click at [387, 324] on input "50" at bounding box center [383, 328] width 33 height 21
click at [387, 324] on input "51" at bounding box center [383, 328] width 33 height 21
click at [387, 324] on input "52" at bounding box center [383, 328] width 33 height 21
click at [387, 324] on input "53" at bounding box center [383, 328] width 33 height 21
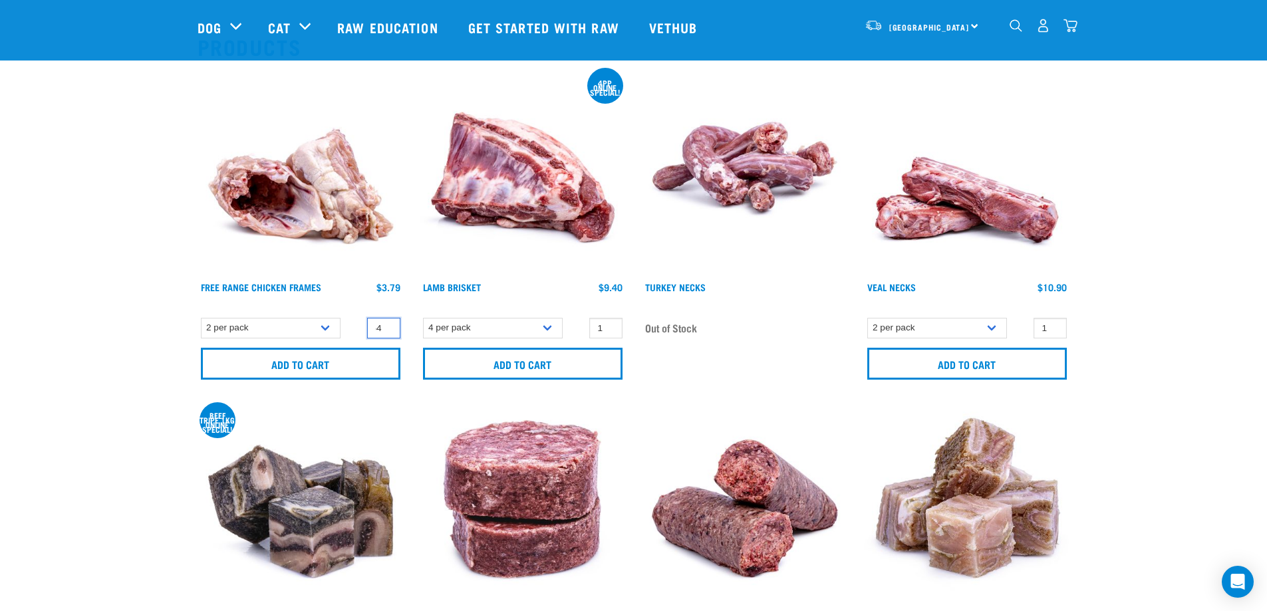
click at [387, 324] on input "54" at bounding box center [383, 328] width 33 height 21
click at [387, 324] on input "55" at bounding box center [383, 328] width 33 height 21
click at [387, 324] on input "56" at bounding box center [383, 328] width 33 height 21
click at [387, 324] on input "57" at bounding box center [383, 328] width 33 height 21
click at [387, 324] on input "58" at bounding box center [383, 328] width 33 height 21
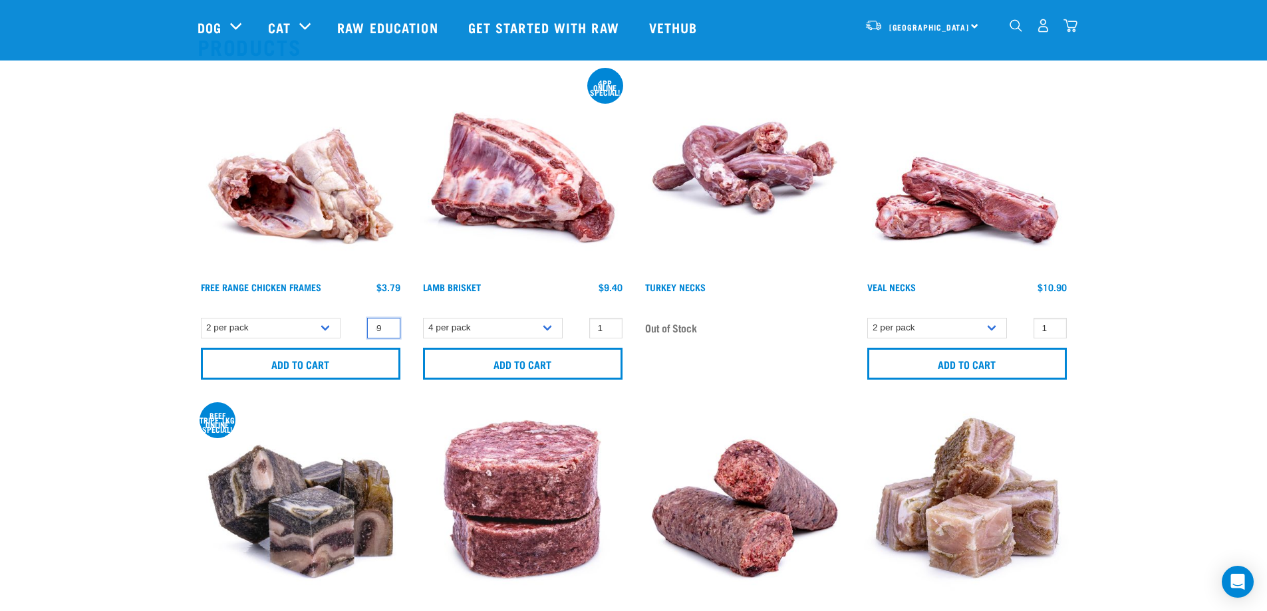
click at [387, 324] on input "59" at bounding box center [383, 328] width 33 height 21
click at [387, 324] on input "60" at bounding box center [383, 328] width 33 height 21
click at [387, 324] on input "61" at bounding box center [383, 328] width 33 height 21
click at [387, 324] on input "62" at bounding box center [383, 328] width 33 height 21
click at [387, 324] on input "63" at bounding box center [383, 328] width 33 height 21
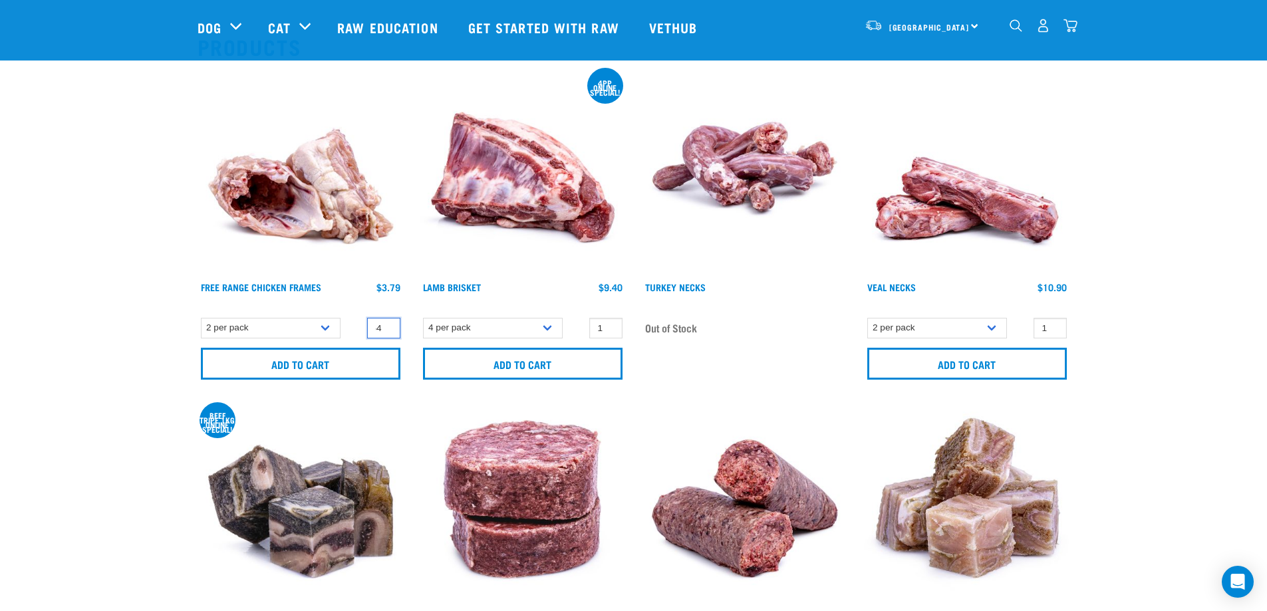
click at [387, 324] on input "64" at bounding box center [383, 328] width 33 height 21
click at [387, 324] on input "65" at bounding box center [383, 328] width 33 height 21
click at [387, 324] on input "66" at bounding box center [383, 328] width 33 height 21
click at [387, 324] on input "67" at bounding box center [383, 328] width 33 height 21
click at [387, 324] on input "68" at bounding box center [383, 328] width 33 height 21
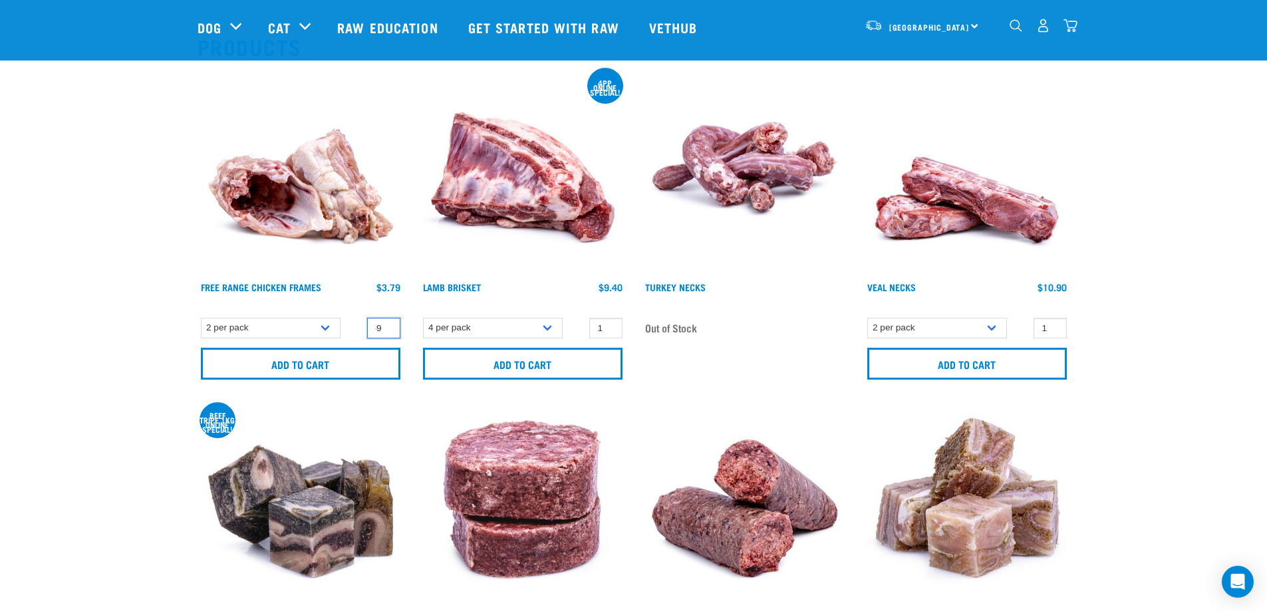
click at [387, 324] on input "69" at bounding box center [383, 328] width 33 height 21
click at [387, 324] on input "70" at bounding box center [383, 328] width 33 height 21
click at [387, 324] on input "71" at bounding box center [383, 328] width 33 height 21
click at [387, 324] on input "72" at bounding box center [383, 328] width 33 height 21
click at [387, 324] on input "73" at bounding box center [383, 328] width 33 height 21
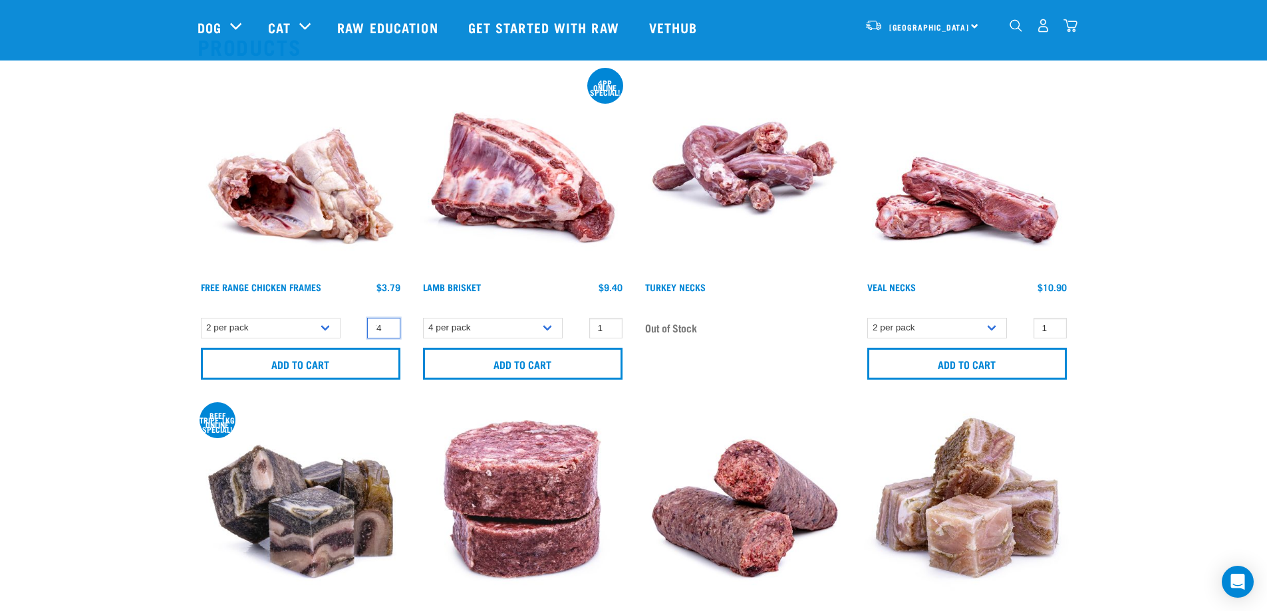
click at [387, 324] on input "74" at bounding box center [383, 328] width 33 height 21
click at [387, 324] on input "75" at bounding box center [383, 328] width 33 height 21
click at [387, 324] on input "76" at bounding box center [383, 328] width 33 height 21
click at [387, 324] on input "77" at bounding box center [383, 328] width 33 height 21
click at [387, 324] on input "78" at bounding box center [383, 328] width 33 height 21
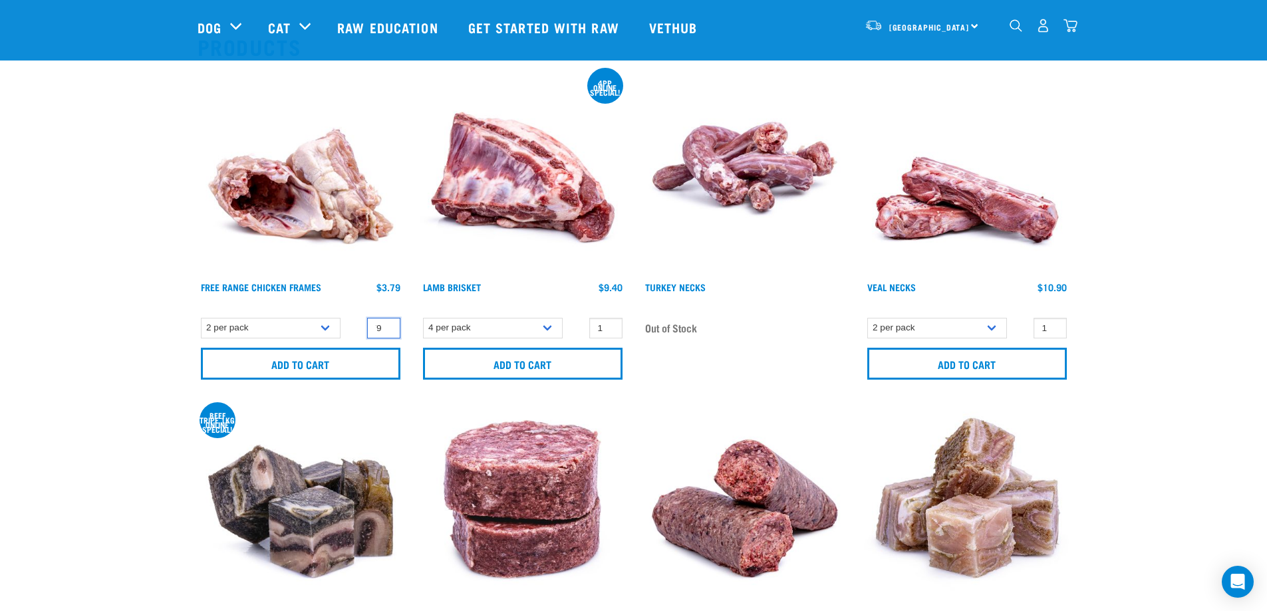
click at [387, 324] on input "79" at bounding box center [383, 328] width 33 height 21
click at [387, 324] on input "80" at bounding box center [383, 328] width 33 height 21
click at [387, 324] on input "81" at bounding box center [383, 328] width 33 height 21
type input "82"
click at [387, 324] on input "82" at bounding box center [383, 328] width 33 height 21
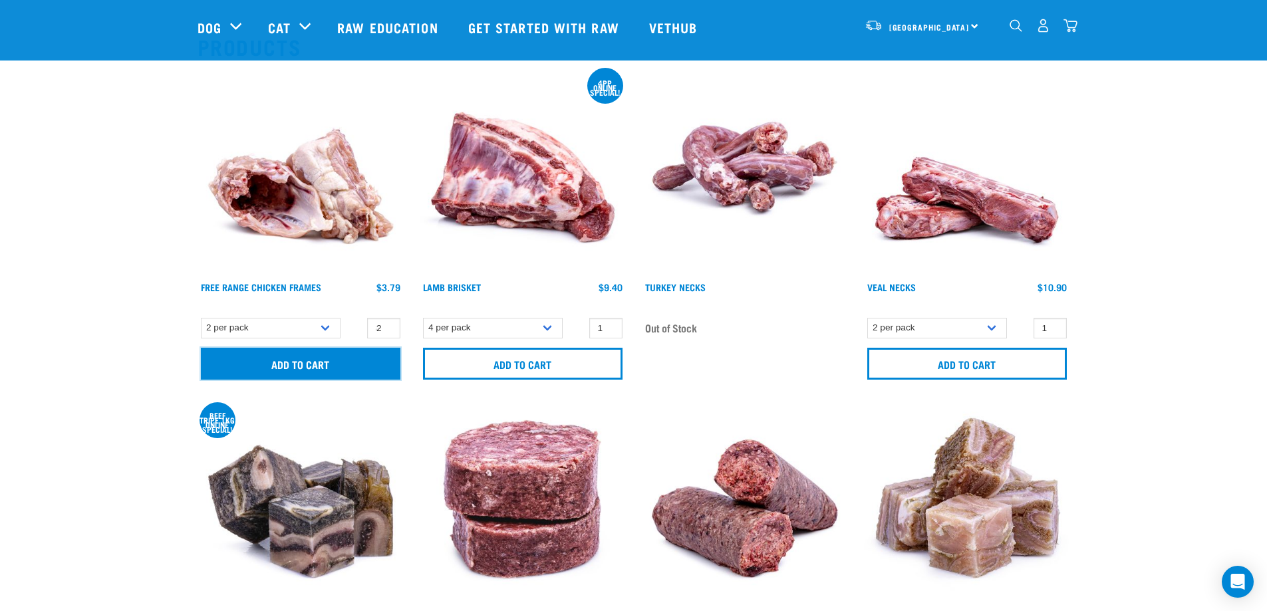
scroll to position [0, 0]
click at [311, 362] on input "Add to cart" at bounding box center [300, 364] width 199 height 32
click at [1069, 27] on img "dropdown navigation" at bounding box center [1070, 26] width 14 height 14
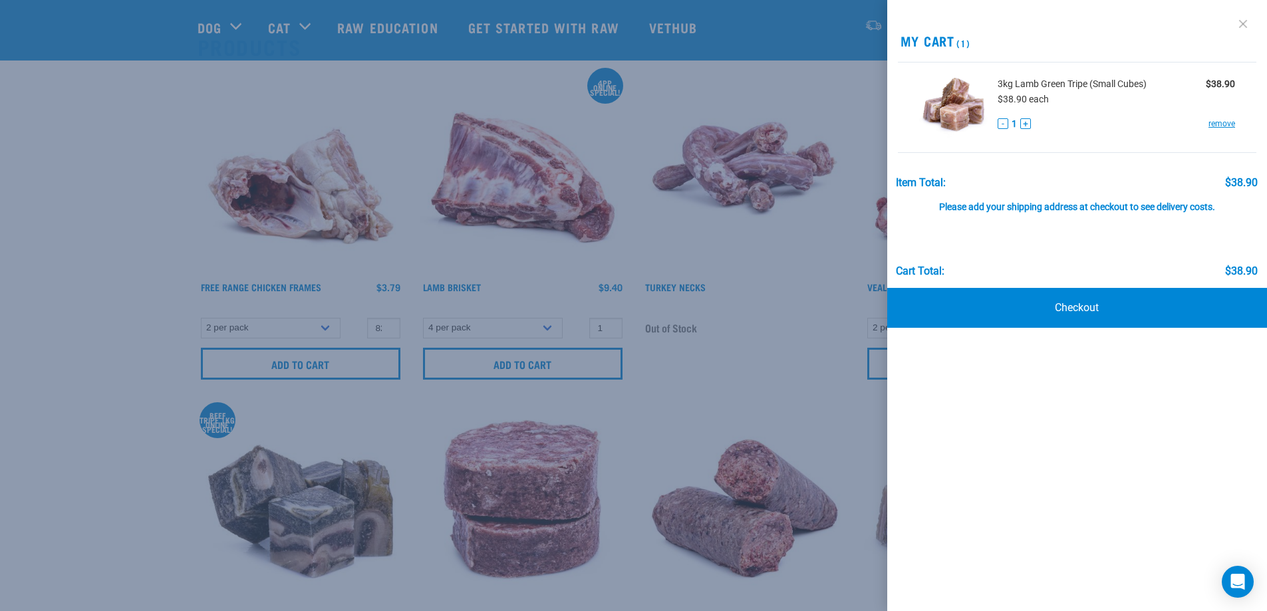
click at [1239, 22] on link at bounding box center [1242, 23] width 21 height 21
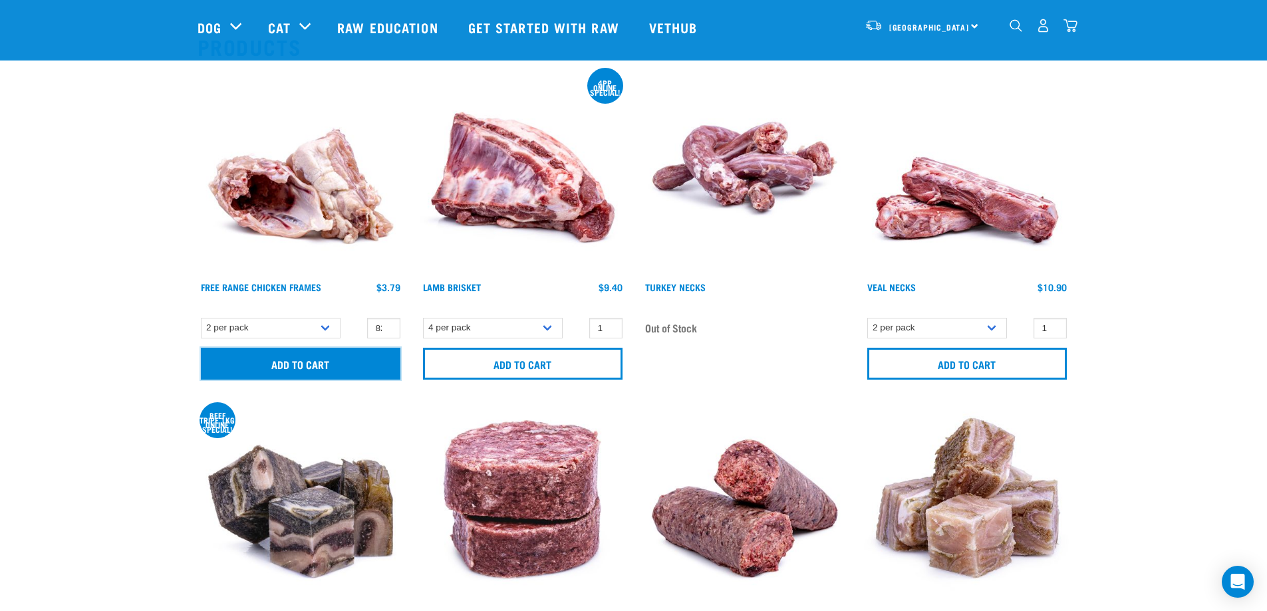
click at [313, 367] on input "Add to cart" at bounding box center [300, 364] width 199 height 32
